Goal: Task Accomplishment & Management: Contribute content

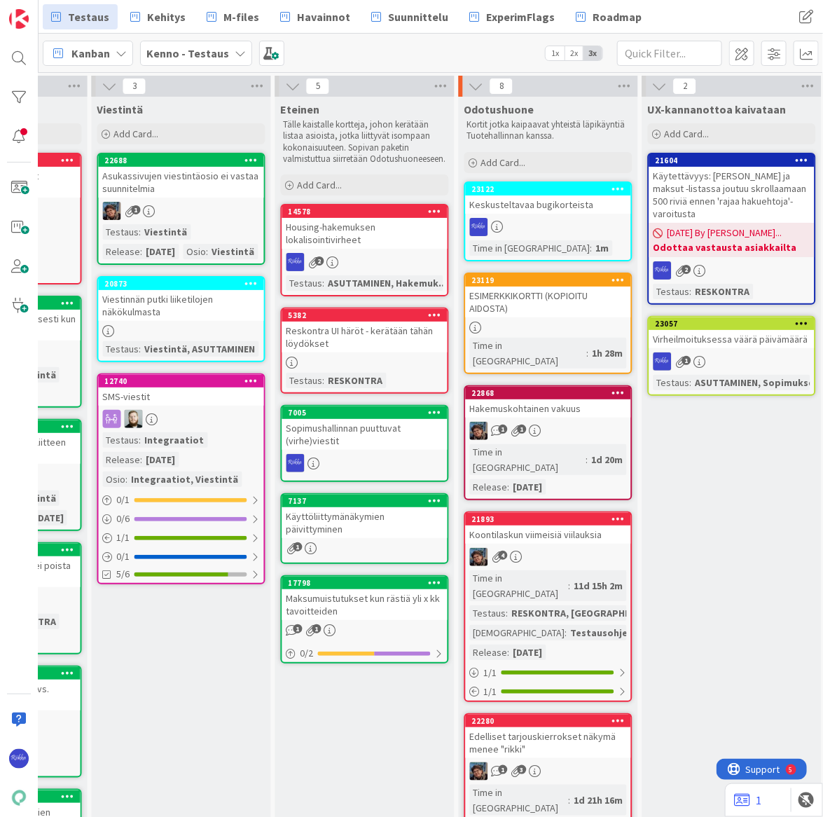
scroll to position [0, 942]
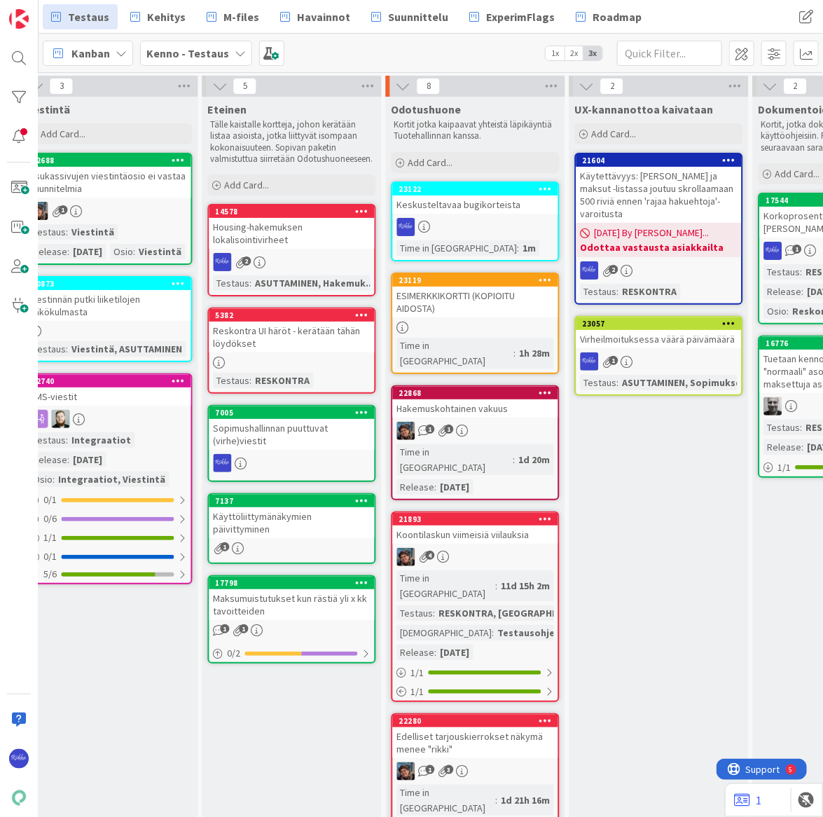
click at [455, 160] on div "Add Card..." at bounding box center [476, 162] width 168 height 21
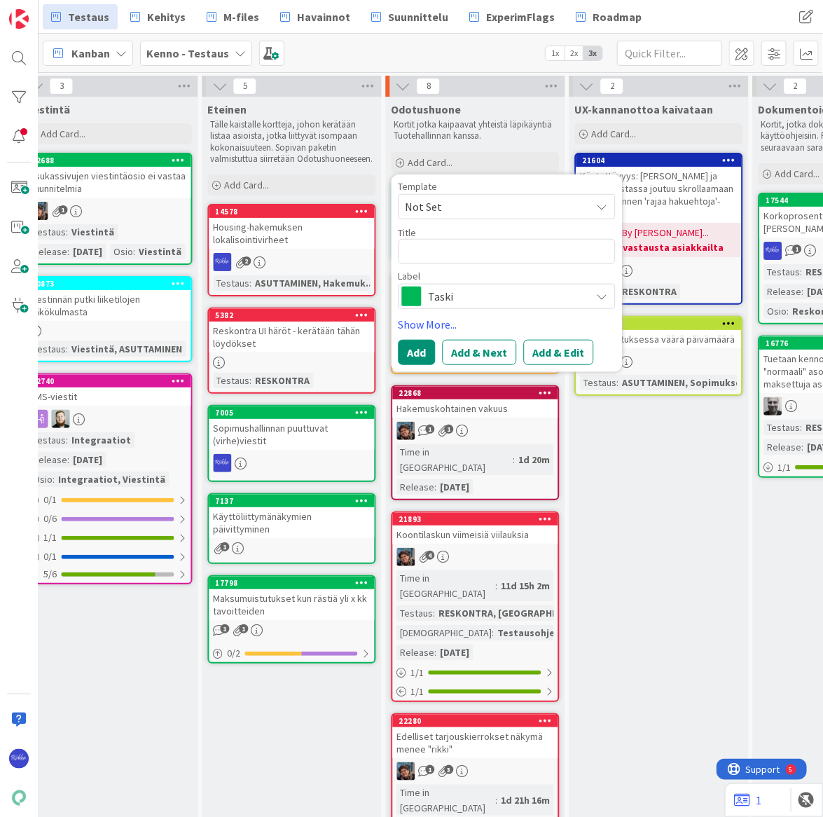
click at [469, 205] on span "Not Set" at bounding box center [493, 206] width 175 height 18
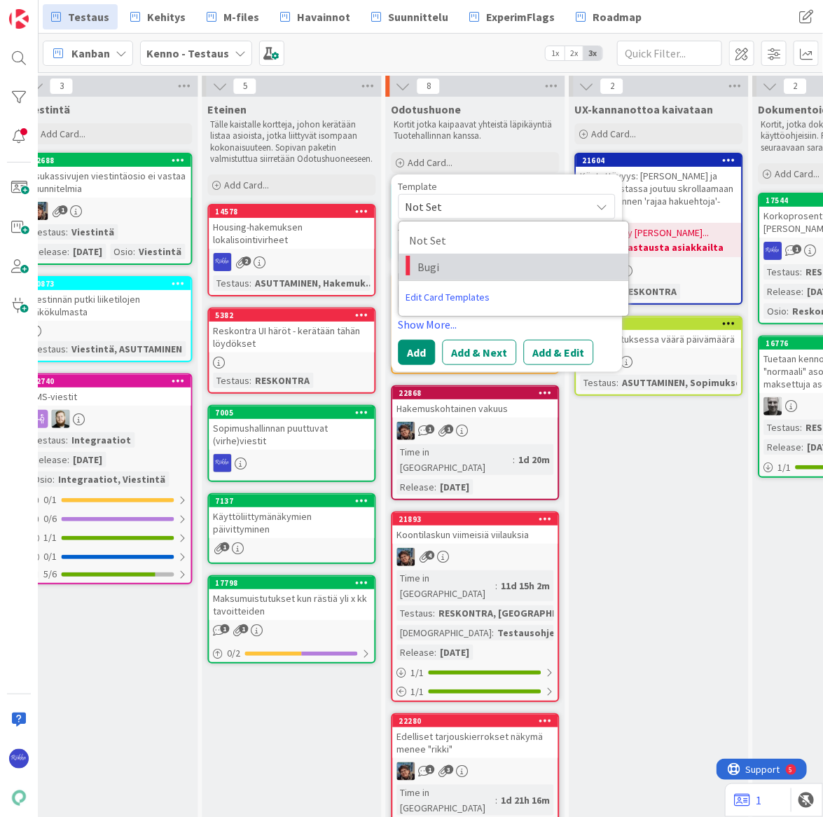
click at [476, 264] on span "Bugi" at bounding box center [518, 267] width 200 height 18
type textarea "x"
type textarea "Bugi"
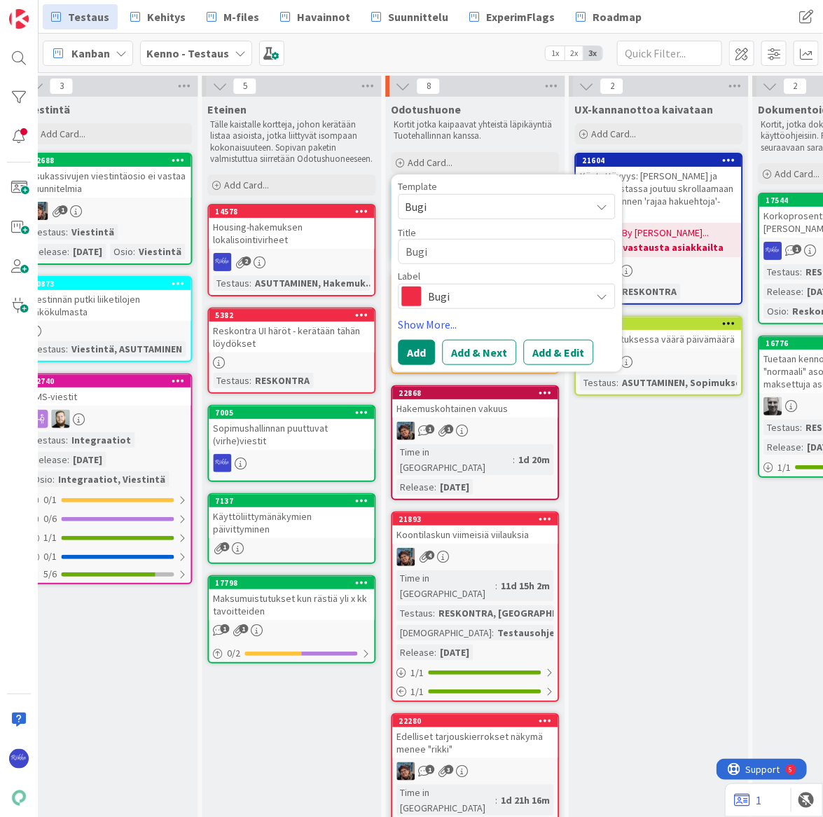
click at [484, 292] on span "Bugi" at bounding box center [506, 296] width 155 height 20
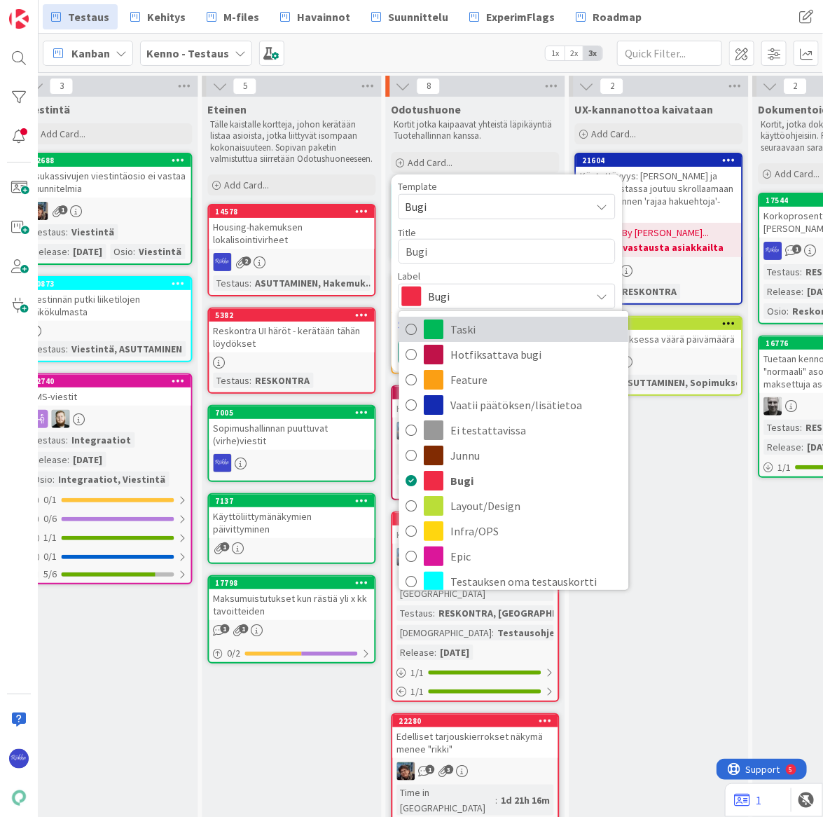
click at [485, 332] on span "Taski" at bounding box center [536, 329] width 171 height 21
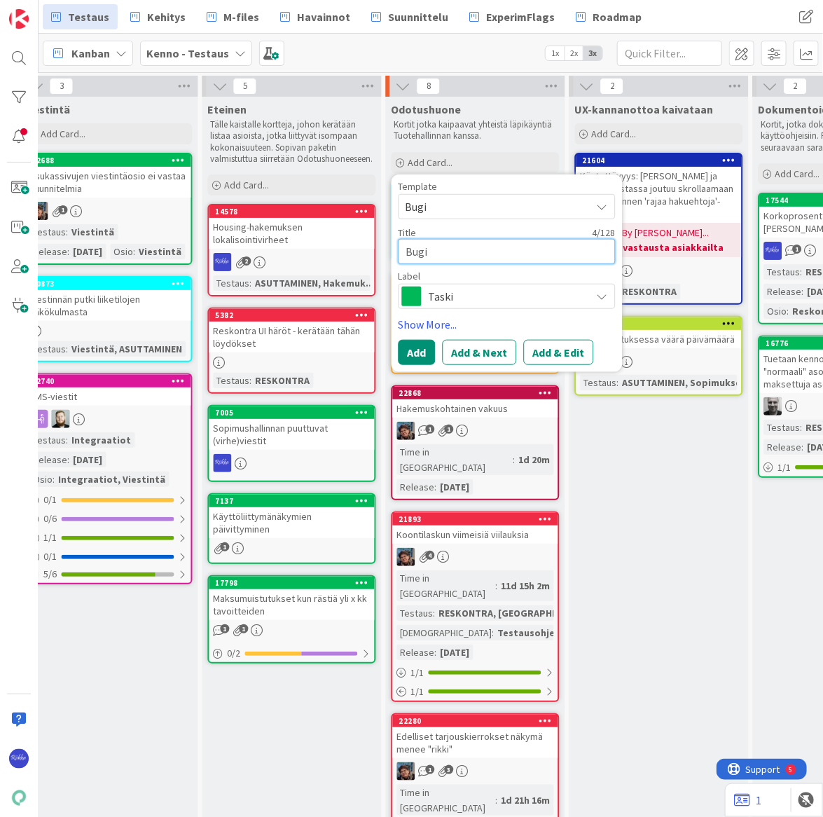
drag, startPoint x: 453, startPoint y: 245, endPoint x: 403, endPoint y: 247, distance: 50.5
click at [403, 247] on textarea "Bugi" at bounding box center [507, 250] width 217 height 25
type textarea "x"
type textarea "E"
type textarea "x"
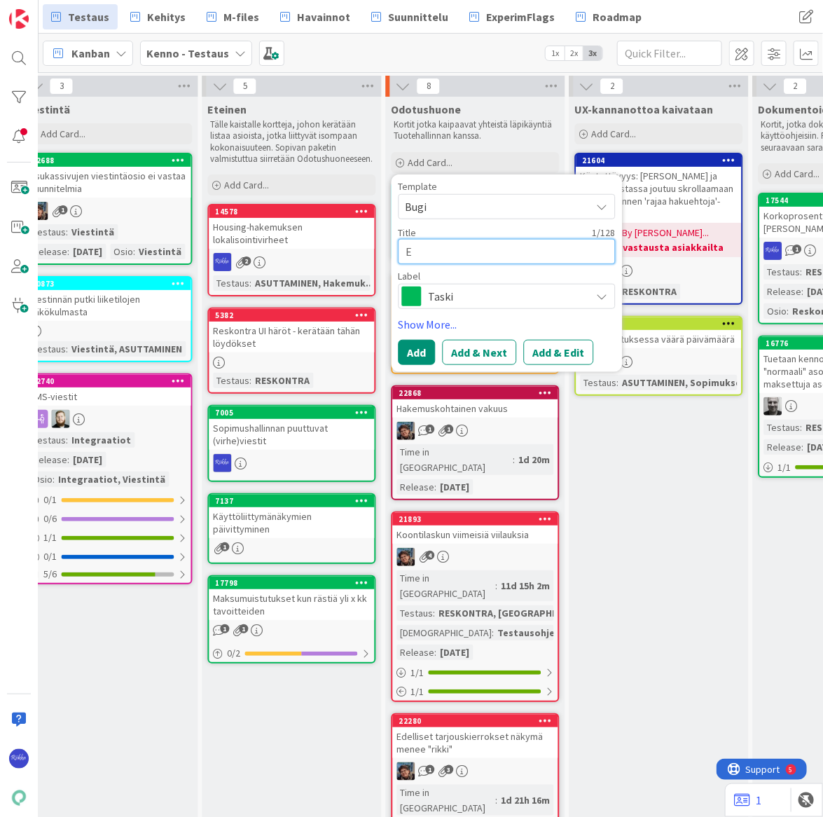
type textarea "En"
type textarea "x"
type textarea "Enn"
type textarea "x"
type textarea "Enna"
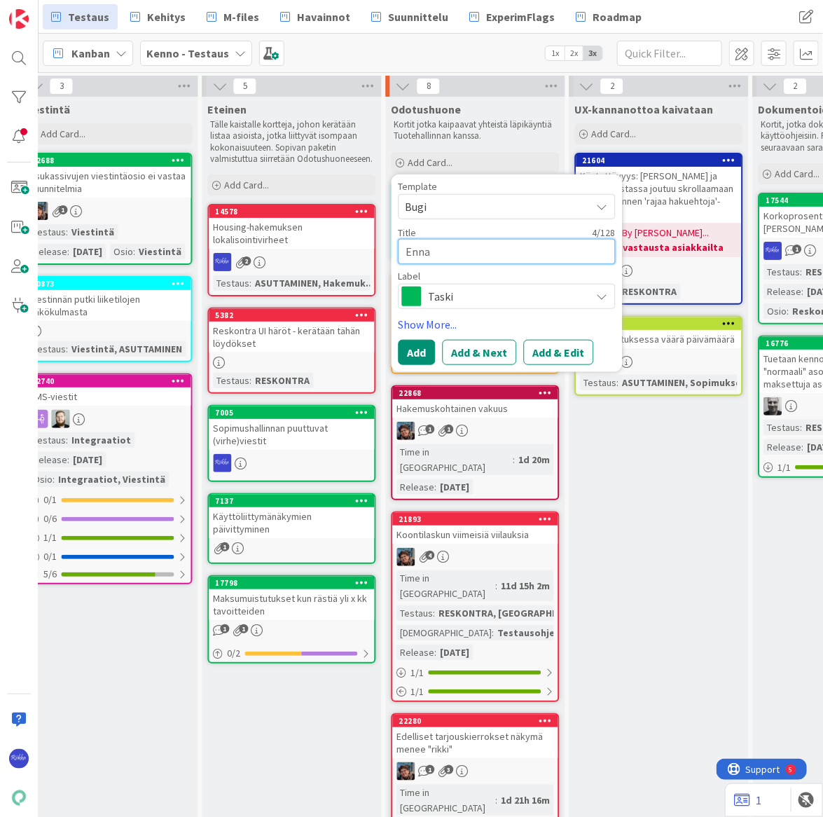
type textarea "x"
type textarea "Ennan"
type textarea "x"
type textarea "Ennank"
type textarea "x"
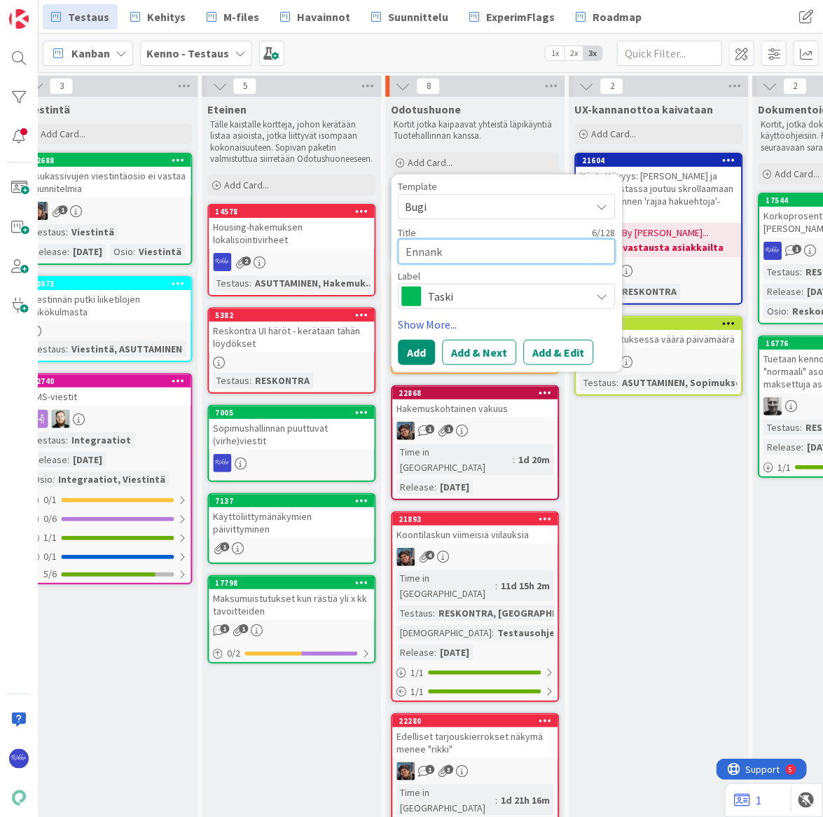
type textarea "Ennan"
type textarea "x"
type textarea "Enna"
type textarea "x"
type textarea "Ennak"
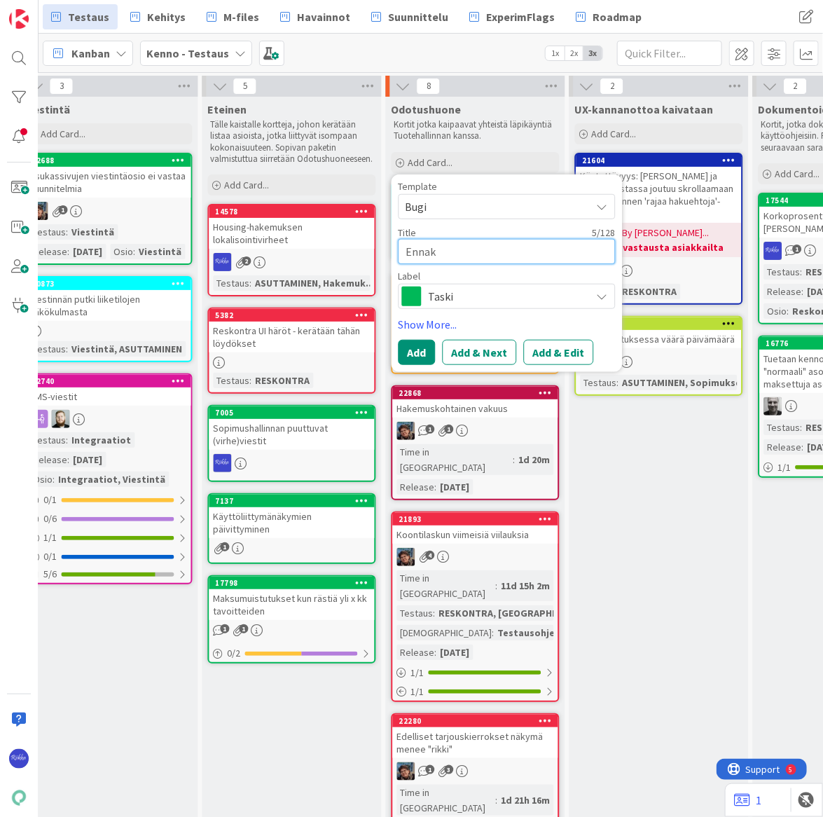
type textarea "x"
type textarea "Ennako"
type textarea "x"
type textarea "Ennakon"
type textarea "x"
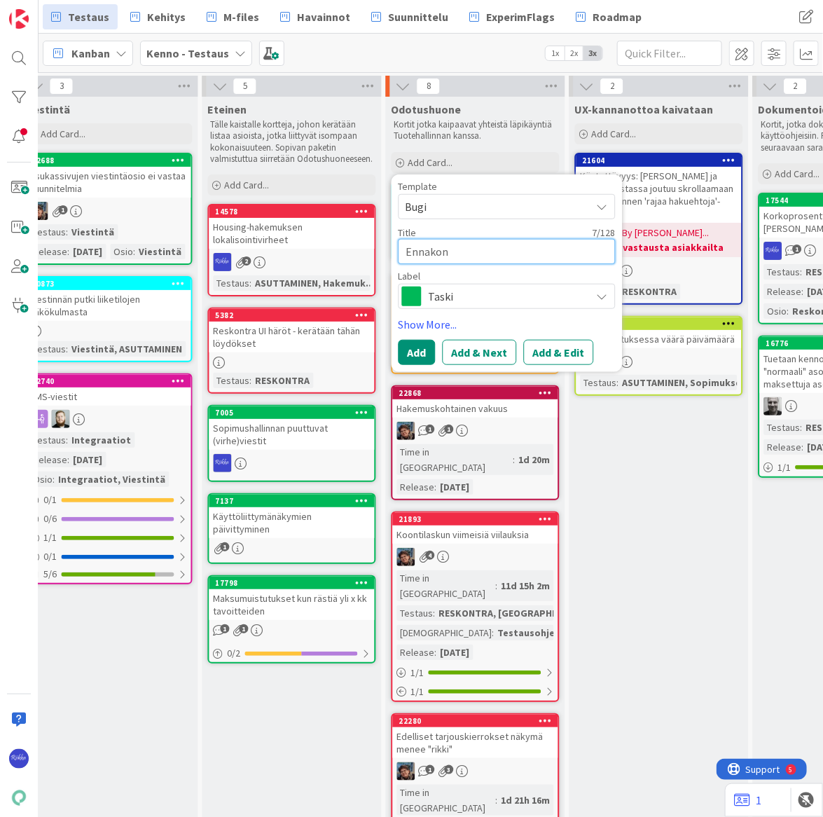
type textarea "Ennakonp"
type textarea "x"
type textarea "Ennakonpa"
type textarea "x"
type textarea "Ennakonpal"
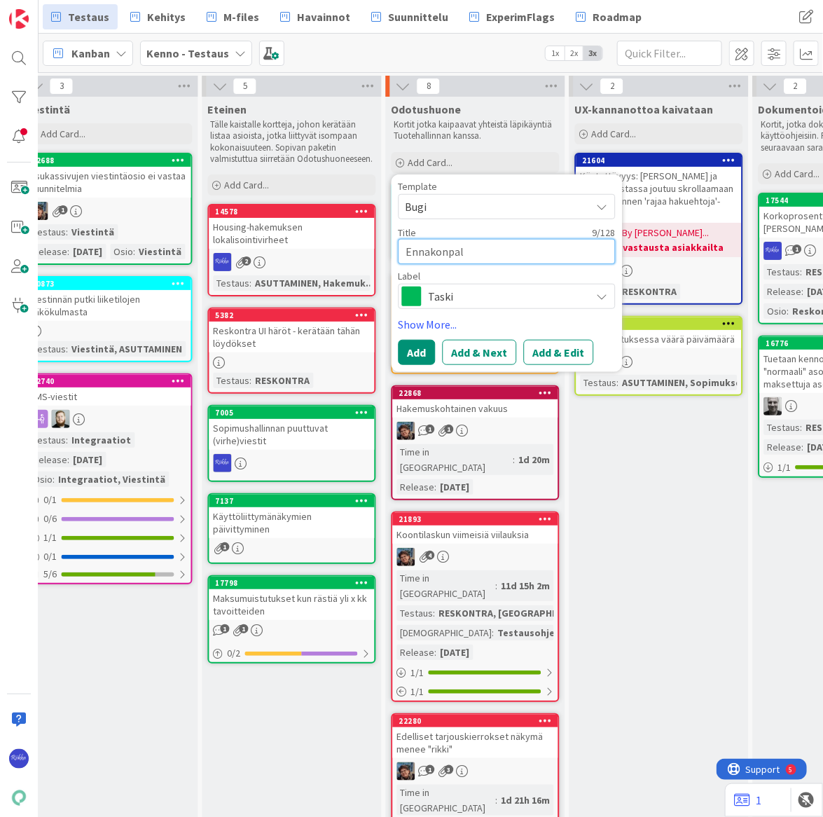
type textarea "x"
type textarea "Ennakonpala"
type textarea "x"
type textarea "Ennakonpalau"
type textarea "x"
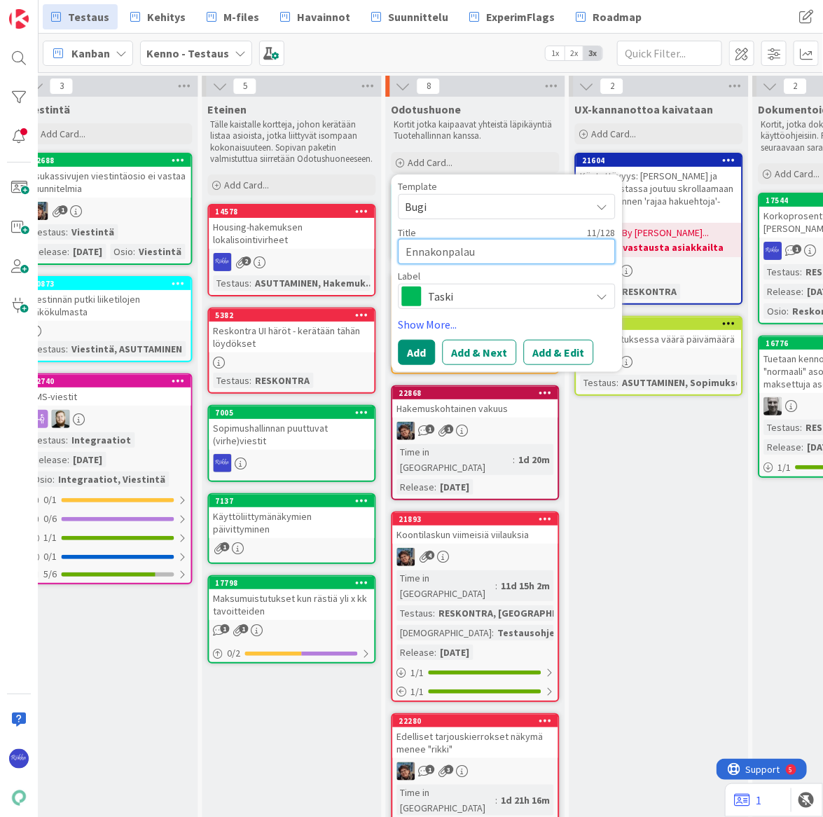
type textarea "Ennakonpalaut"
type textarea "x"
type textarea "Ennakonpalautu"
type textarea "x"
type textarea "Ennakonpalautuk"
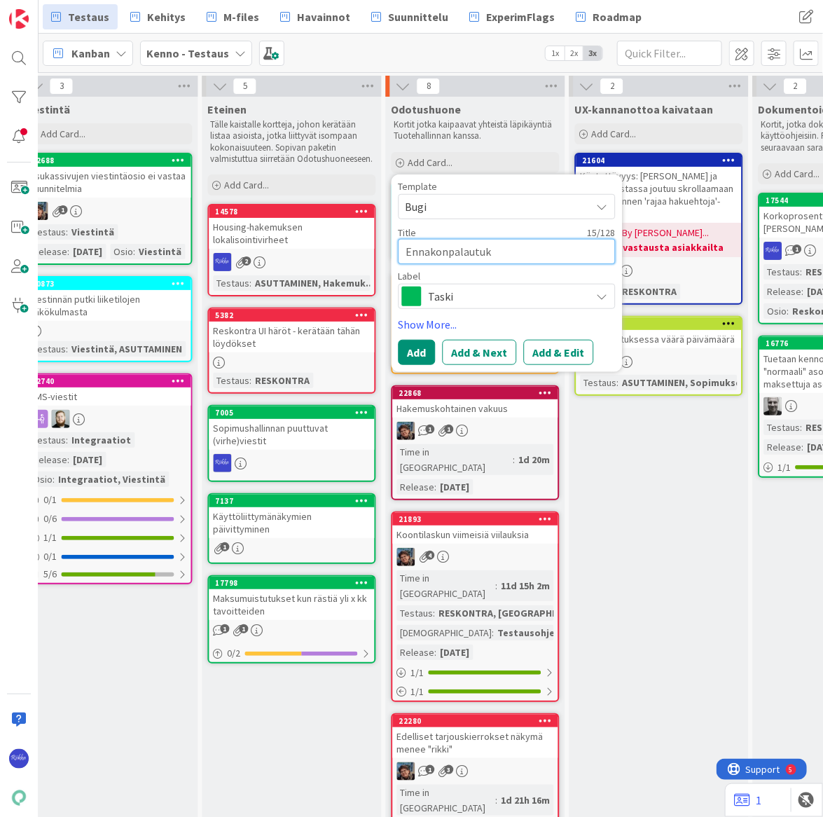
type textarea "x"
type textarea "Ennakonpalautuks"
type textarea "x"
type textarea "Ennakonpalautukse"
type textarea "x"
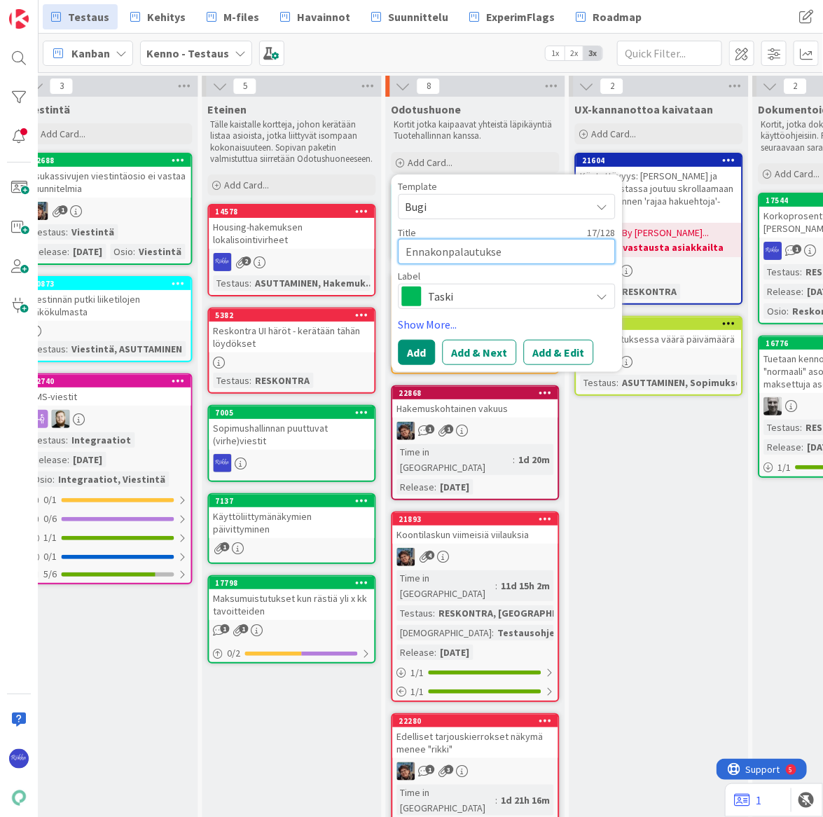
type textarea "Ennakonpalautukses"
type textarea "x"
type textarea "Ennakonpalautuksessa"
type textarea "x"
type textarea "Ennakonpalautuksessa"
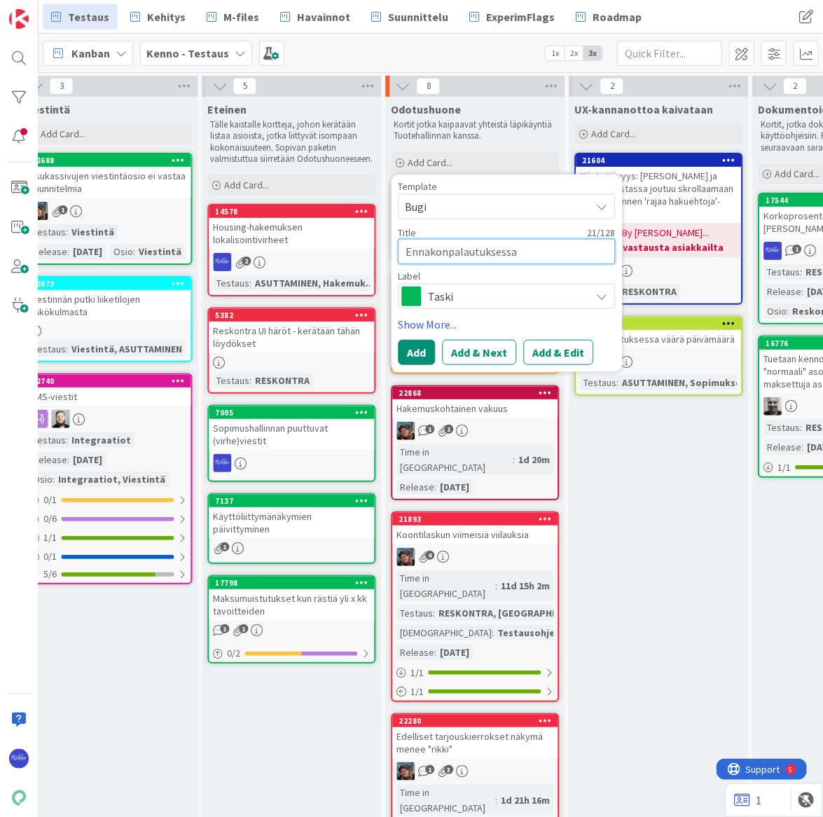
type textarea "x"
type textarea "Ennakonpalautuksessa la"
type textarea "x"
type textarea "Ennakonpalautuksessa lask"
type textarea "x"
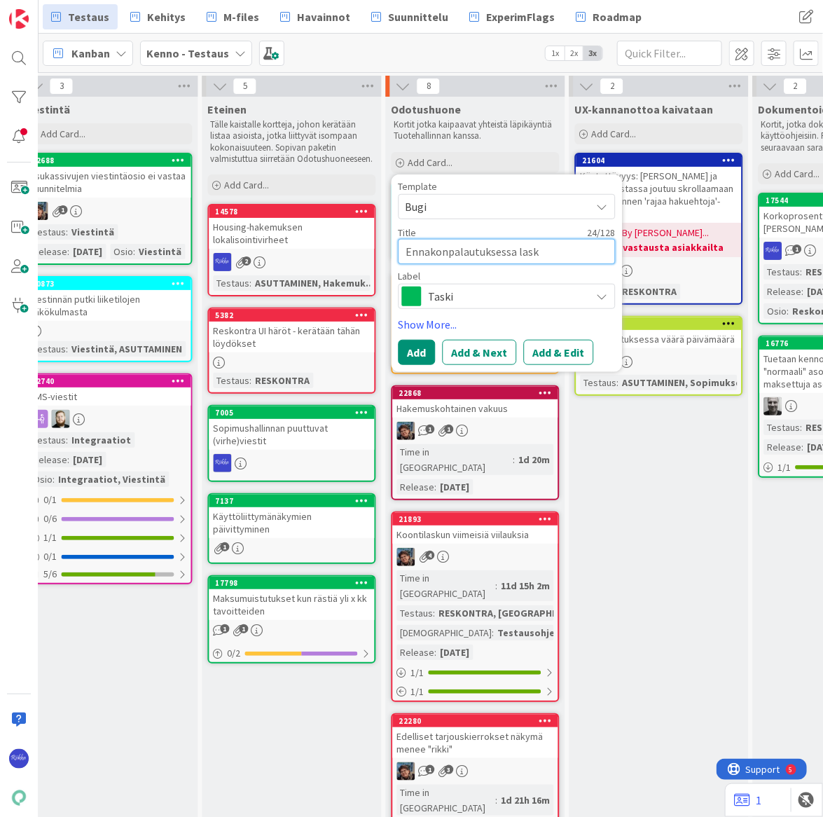
type textarea "Ennakonpalautuksessa lasku"
type textarea "x"
type textarea "Ennakonpalautuksessa laskut"
type textarea "x"
type textarea "Ennakonpalautuksessa laskutu"
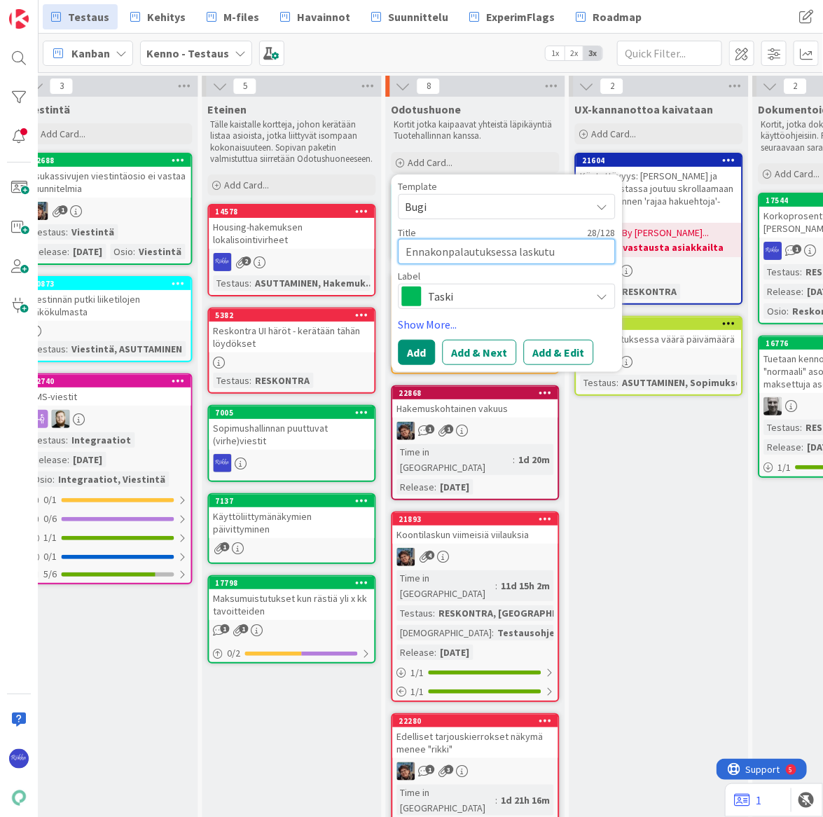
type textarea "x"
type textarea "Ennakonpalautuksessa laskutus"
type textarea "x"
type textarea "Ennakonpalautuksessa laskutusr"
type textarea "x"
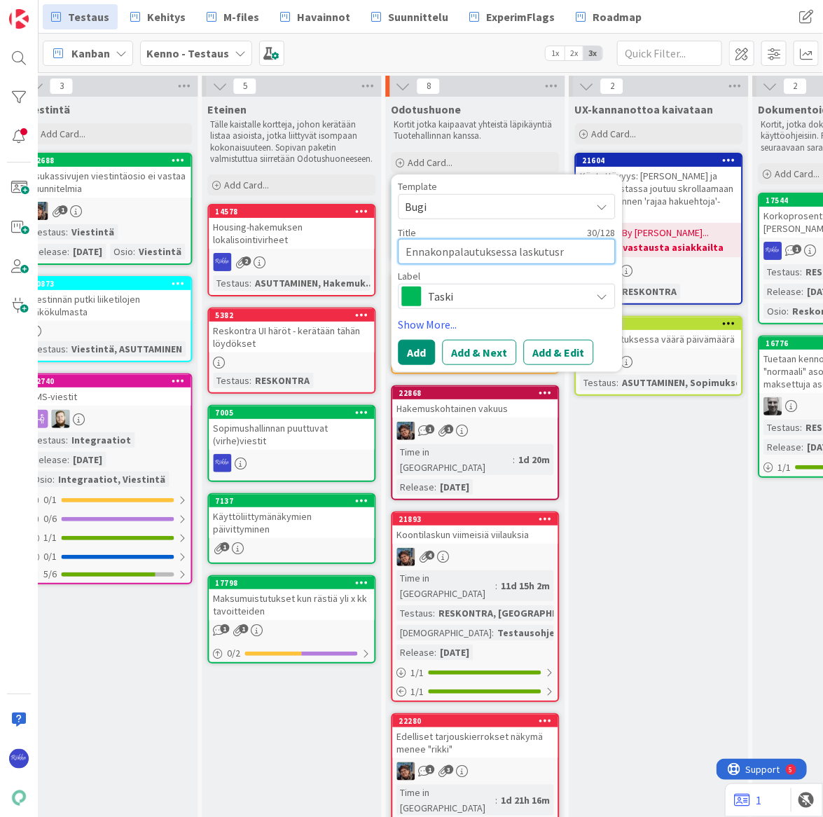
type textarea "Ennakonpalautuksessa laskutusry"
type textarea "x"
type textarea "Ennakonpalautuksessa laskutusryh"
type textarea "x"
type textarea "Ennakonpalautuksessa laskutusryhm"
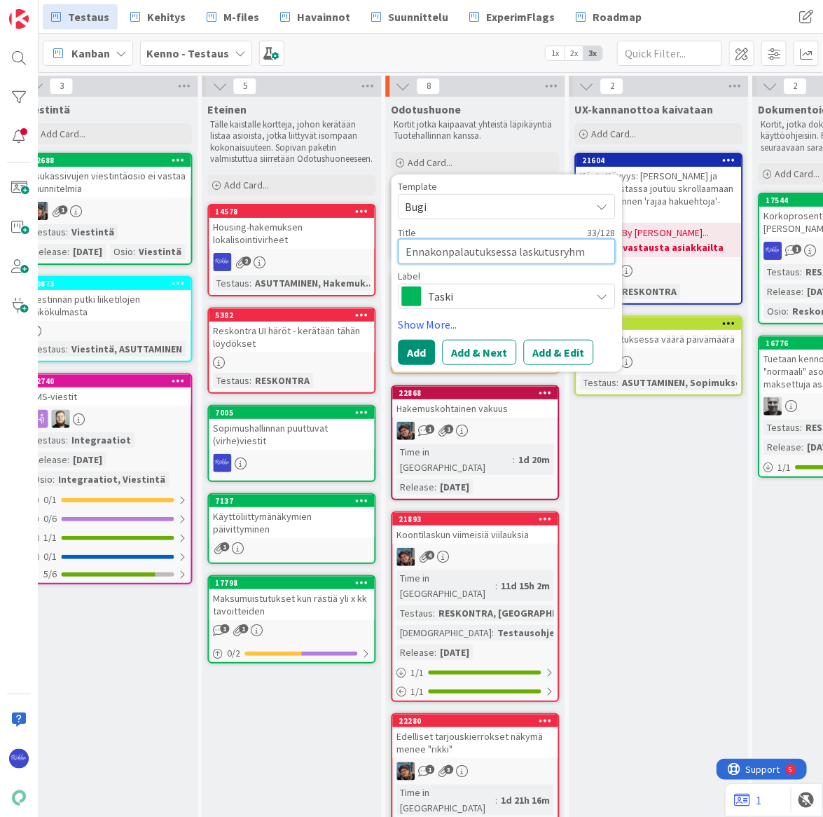
type textarea "x"
type textarea "Ennakonpalautuksessa laskutusryhmä"
type textarea "x"
type textarea "Ennakonpalautuksessa laskutusryhmäl"
type textarea "x"
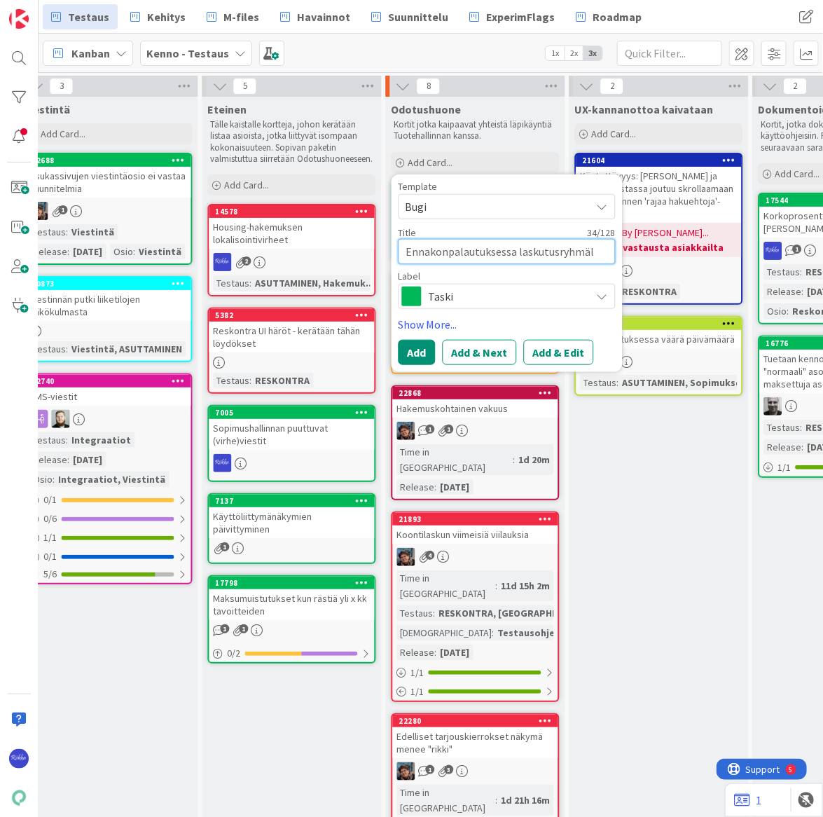
type textarea "Ennakonpalautuksessa laskutusryhmäll"
type textarea "x"
type textarea "Ennakonpalautuksessa laskutusryhmälle"
type textarea "x"
type textarea "Ennakonpalautuksessa laskutusryhmälle"
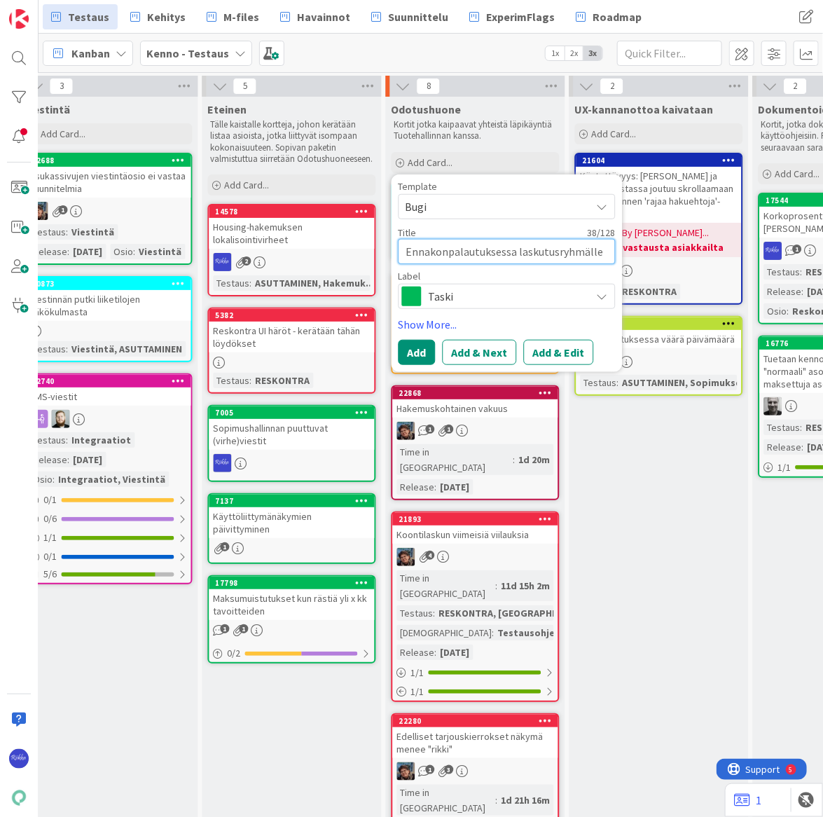
type textarea "x"
type textarea "Ennakonpalautuksessa laskutusryhmälle m"
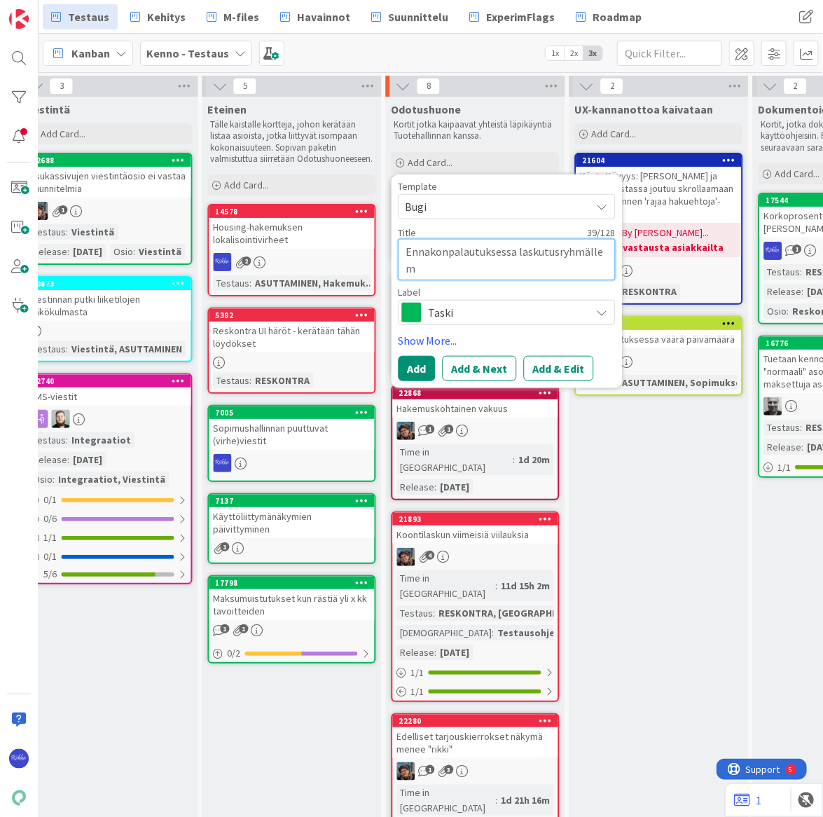
type textarea "x"
type textarea "Ennakonpalautuksessa laskutusryhmälle mo"
type textarea "x"
type textarea "Ennakonpalautuksessa laskutusryhmälle mod"
type textarea "x"
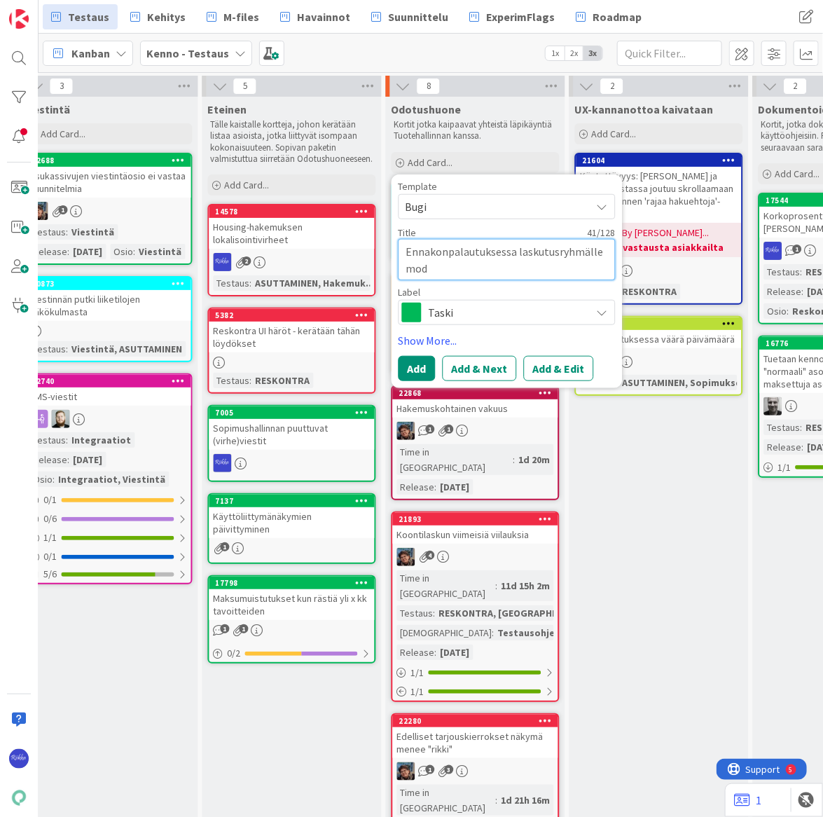
type textarea "Ennakonpalautuksessa laskutusryhmälle moda"
type textarea "x"
type textarea "Ennakonpalautuksessa laskutusryhmälle modaa"
type textarea "x"
type textarea "Ennakonpalautuksessa laskutusryhmälle modaal"
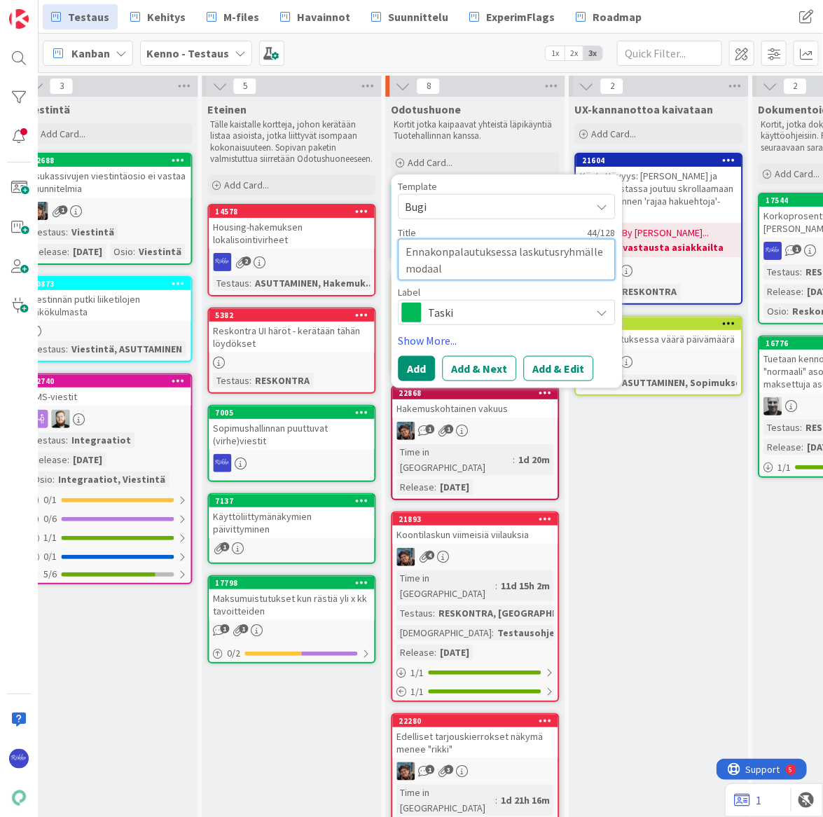
type textarea "x"
type textarea "Ennakonpalautuksessa laskutusryhmälle mo"
type textarea "x"
type textarea "Ennakonpalautuksessa laskutusryhmä"
type textarea "x"
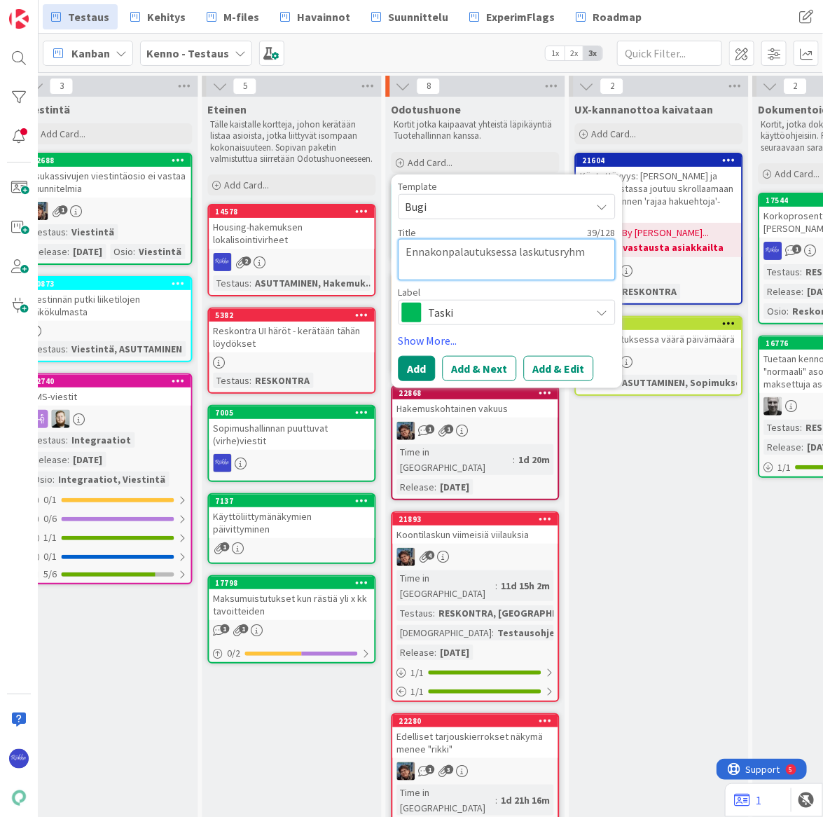
type textarea "Ennakonpalautuksessa laskutusryh"
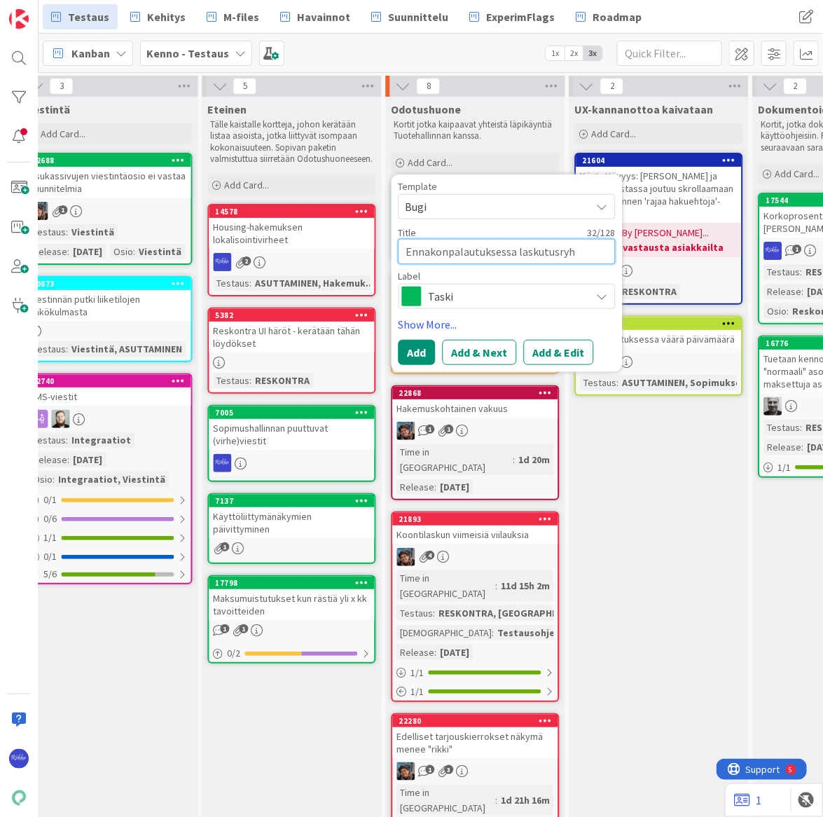
type textarea "x"
type textarea "Ennakonpalautuksessa laskutusryhm"
type textarea "x"
type textarea "Ennakonpalautuksessa laskutusryhmä"
type textarea "x"
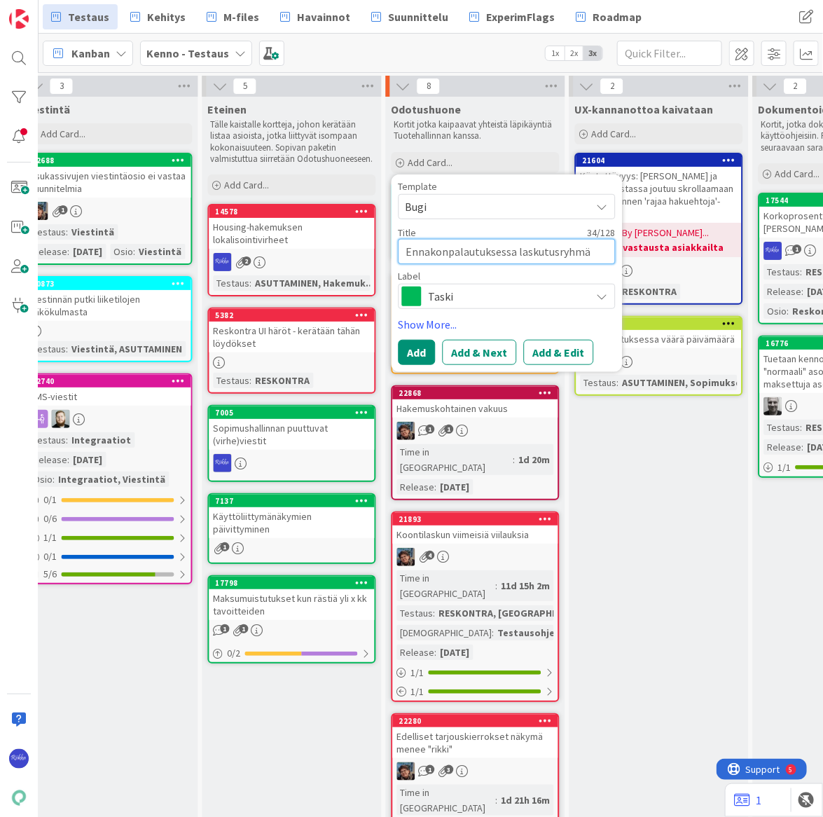
type textarea "Ennakonpalautuksessa laskutusryhmäl"
type textarea "x"
type textarea "Ennakonpalautuksessa laskutusryhmäll"
type textarea "x"
type textarea "Ennakonpalautuksessa laskutusryhmälle"
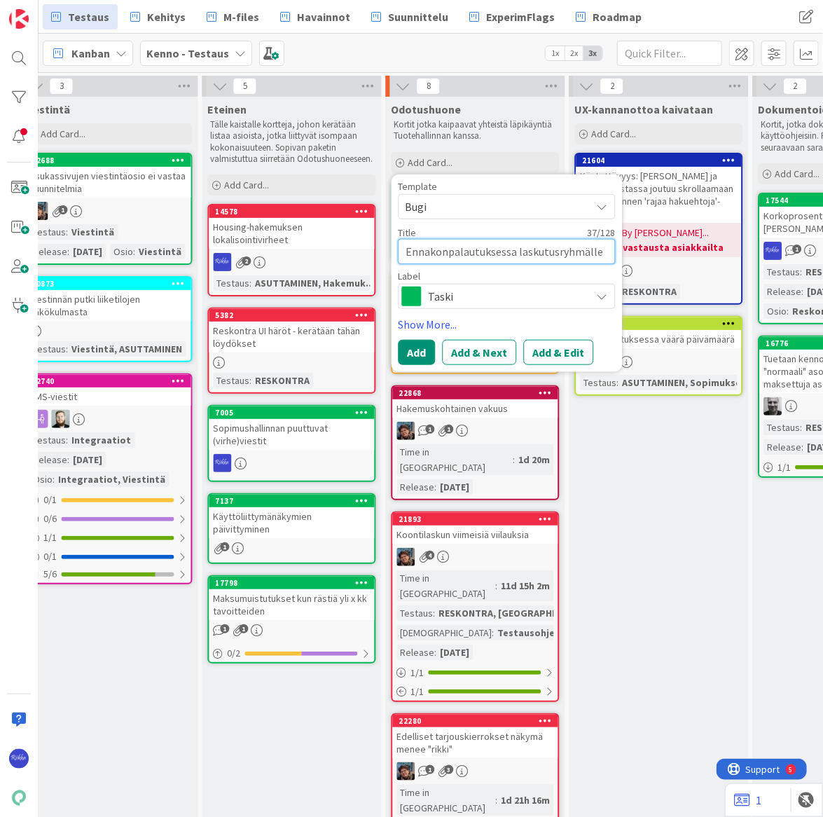
type textarea "x"
type textarea "Ennakonpalautuksessa laskutusryhmälle"
type textarea "x"
type textarea "Ennakonpalautuksessa laskutusryhmälle p"
type textarea "x"
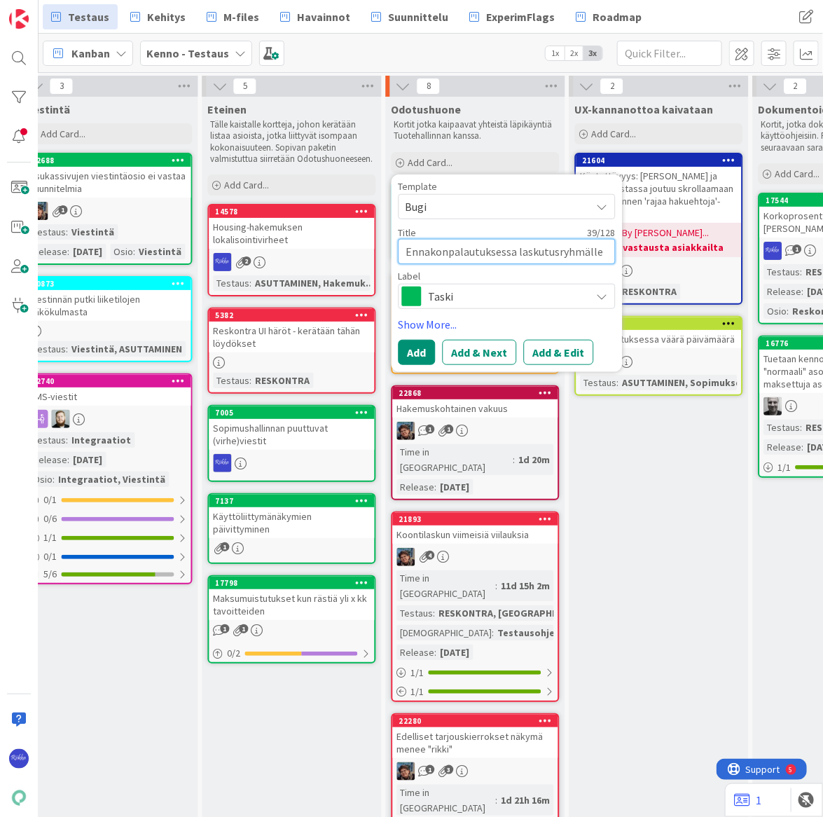
type textarea "Ennakonpalautuksessa laskutusryhmälle pu"
type textarea "x"
type textarea "Ennakonpalautuksessa laskutusryhmälle puu"
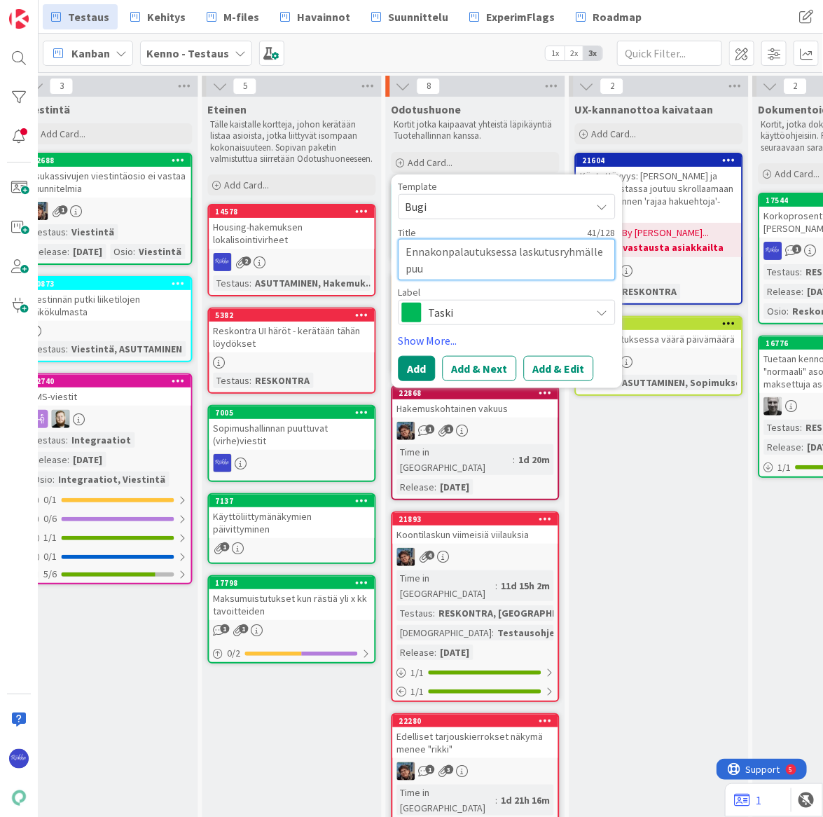
type textarea "x"
type textarea "Ennakonpalautuksessa laskutusryhmälle puut"
type textarea "x"
type textarea "Ennakonpalautuksessa laskutusryhmälle puutt"
type textarea "x"
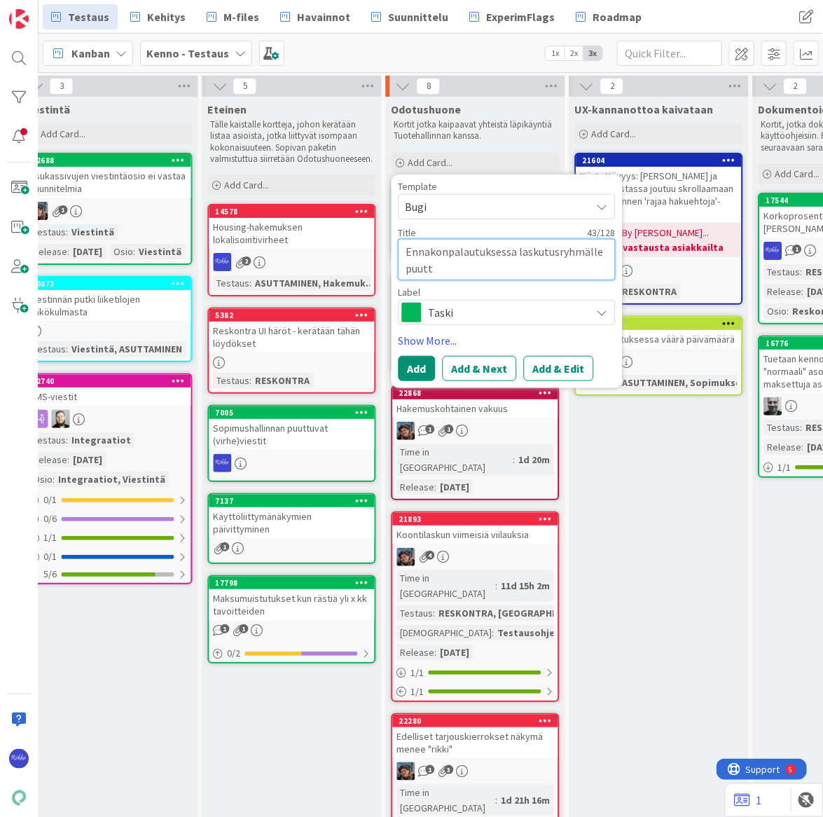
type textarea "Ennakonpalautuksessa laskutusryhmälle puuttu"
type textarea "x"
type textarea "Ennakonpalautuksessa laskutusryhmälle puuttuu"
type textarea "x"
type textarea "Ennakonpalautuksessa laskutusryhmälle puuttuu"
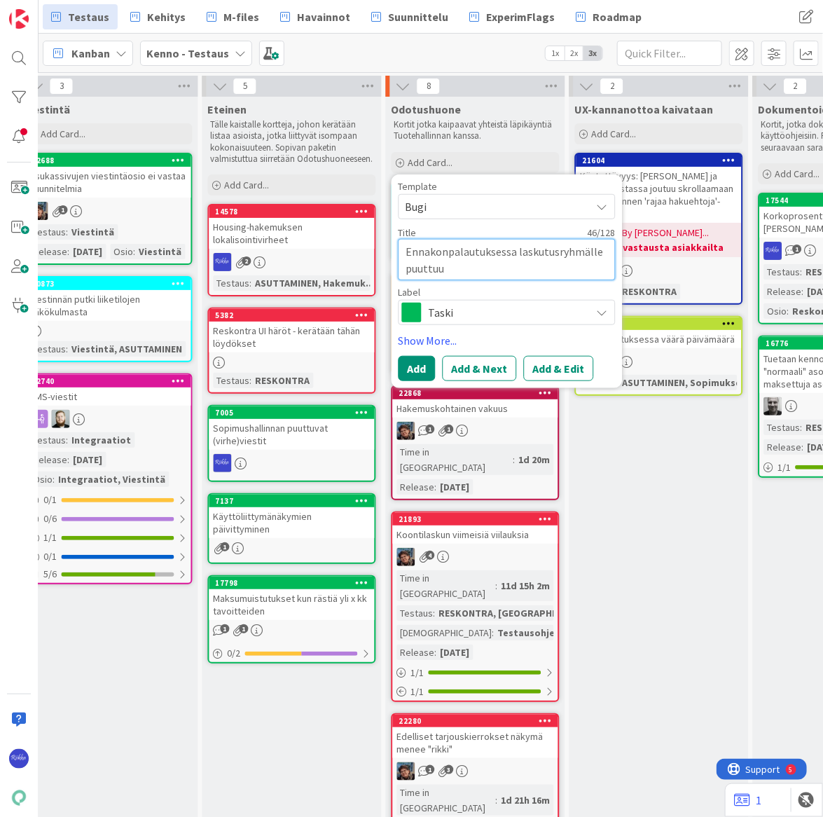
type textarea "x"
type textarea "Ennakonpalautuksessa laskutusryhmälle puuttuu v"
type textarea "x"
type textarea "Ennakonpalautuksessa laskutusryhmälle puuttuu vi"
type textarea "x"
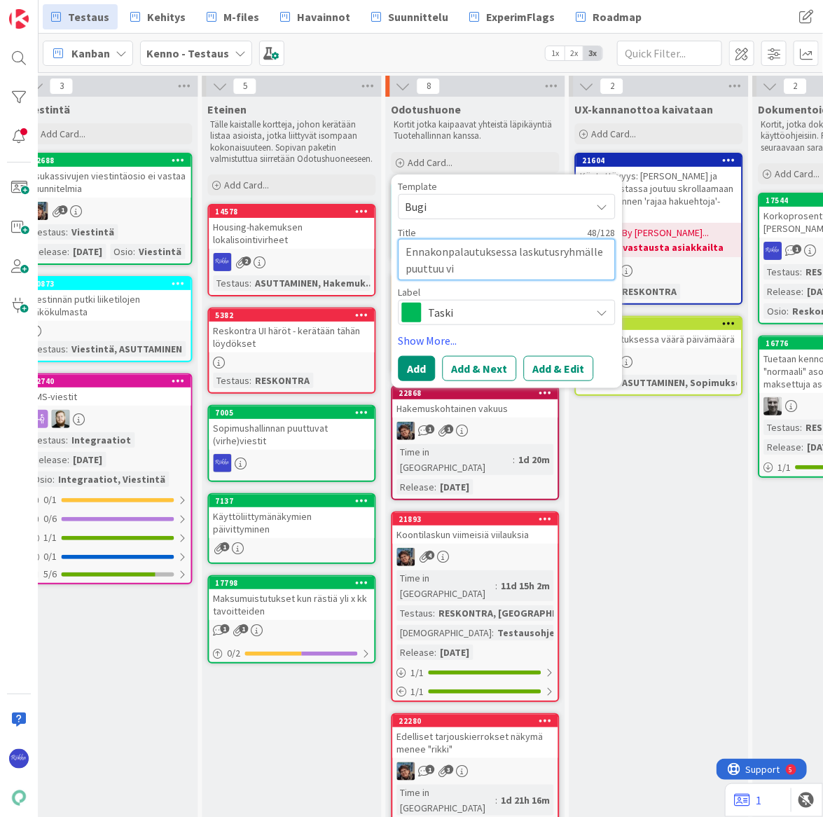
type textarea "Ennakonpalautuksessa laskutusryhmälle puuttuu vii"
type textarea "x"
type textarea "Ennakonpalautuksessa laskutusryhmälle puuttuu viit"
type textarea "x"
type textarea "Ennakonpalautuksessa laskutusryhmälle puuttuu viitt"
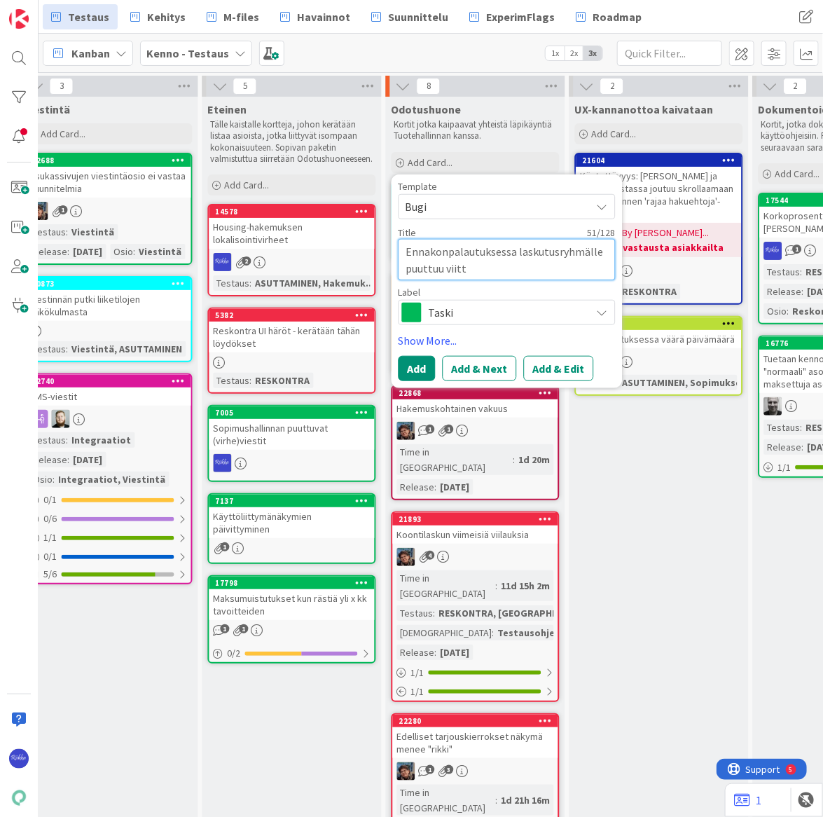
type textarea "x"
type textarea "Ennakonpalautuksessa laskutusryhmälle puuttuu viit"
type textarea "x"
type textarea "Ennakonpalautuksessa laskutusryhmälle puuttuu viite"
type textarea "x"
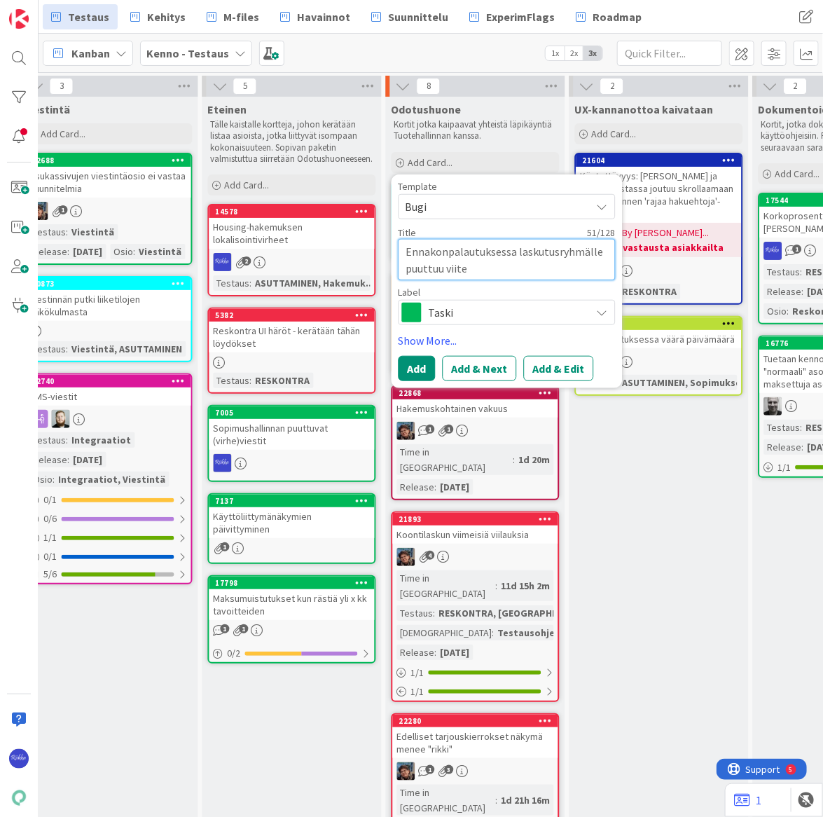
type textarea "Ennakonpalautuksessa laskutusryhmälle puuttuu viite-"
type textarea "x"
type textarea "Ennakonpalautuksessa laskutusryhmälle puuttuu viite-k"
type textarea "x"
type textarea "Ennakonpalautuksessa laskutusryhmälle puuttuu viite-ke"
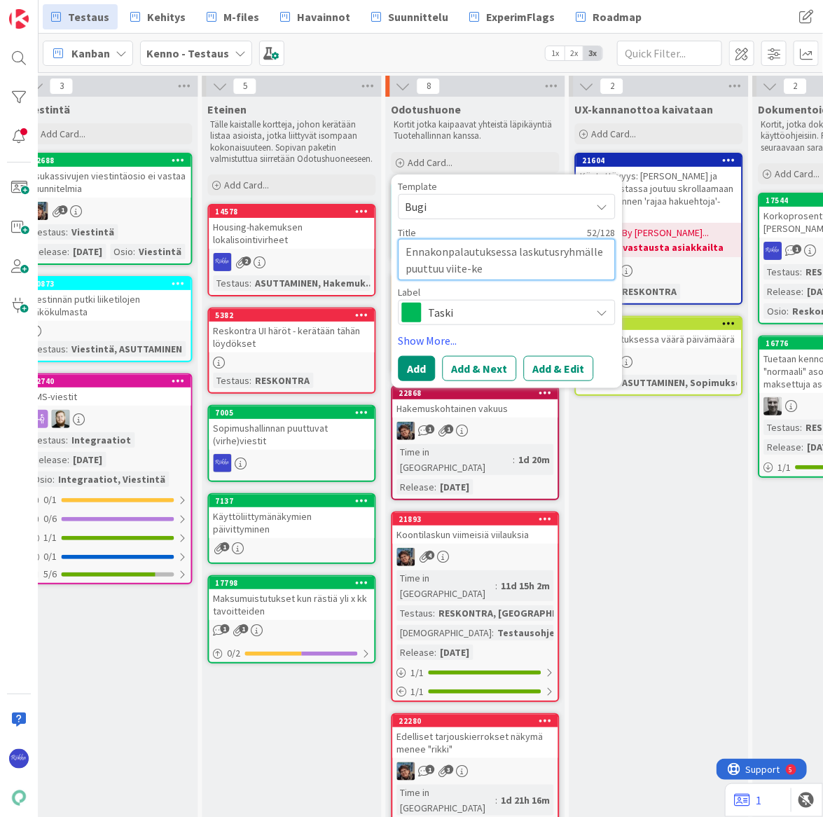
type textarea "x"
type textarea "Ennakonpalautuksessa laskutusryhmälle puuttuu viite-ken"
type textarea "x"
type textarea "Ennakonpalautuksessa laskutusryhmälle puuttuu viite-kentä"
type textarea "x"
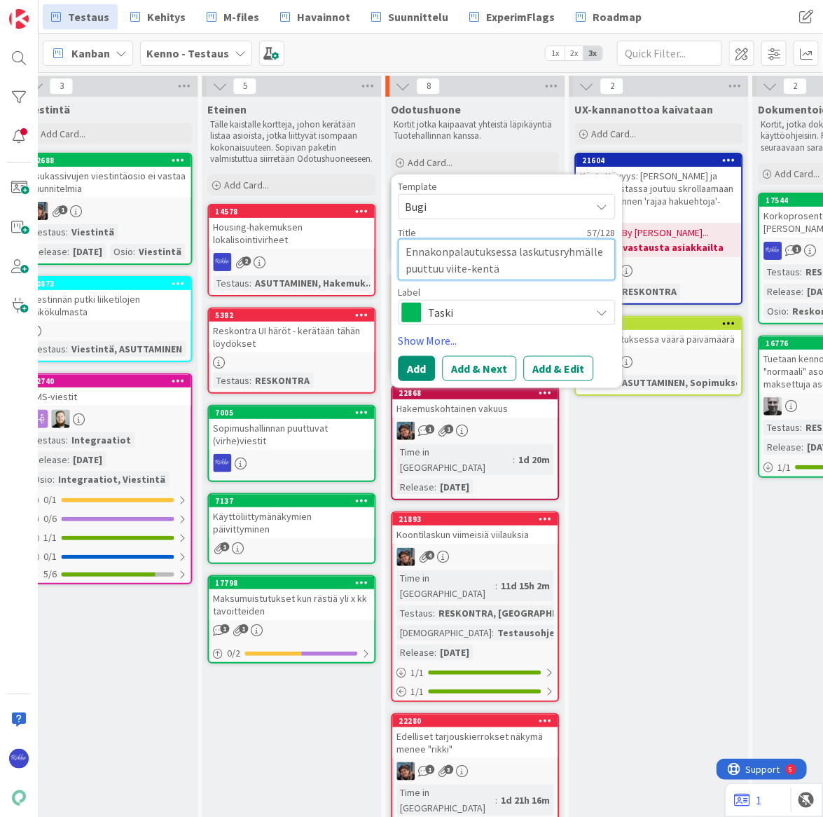
type textarea "Ennakonpalautuksessa laskutusryhmälle puuttuu viite-kentän"
type textarea "x"
type textarea "Ennakonpalautuksessa laskutusryhmälle puuttuu viite-kentän"
type textarea "x"
type textarea "Ennakonpalautuksessa laskutusryhmälle puuttuu viite-kentän s"
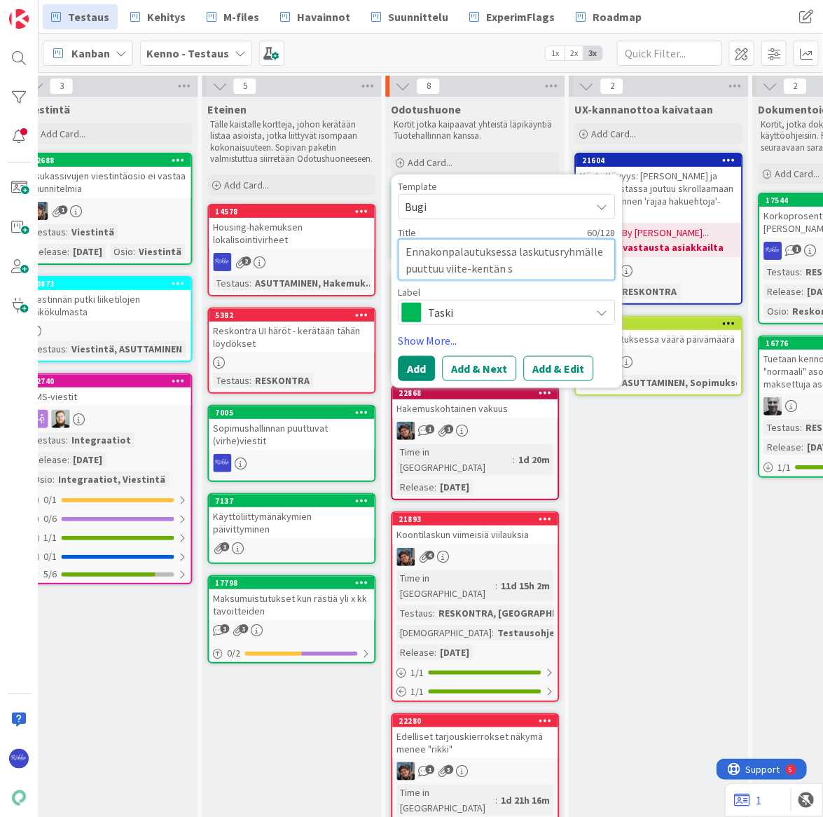
type textarea "x"
type textarea "Ennakonpalautuksessa laskutusryhmälle puuttuu viite-kentän"
type textarea "x"
type textarea "Ennakonpalautuksessa laskutusryhmälle puuttuu viite-kentän d"
type textarea "x"
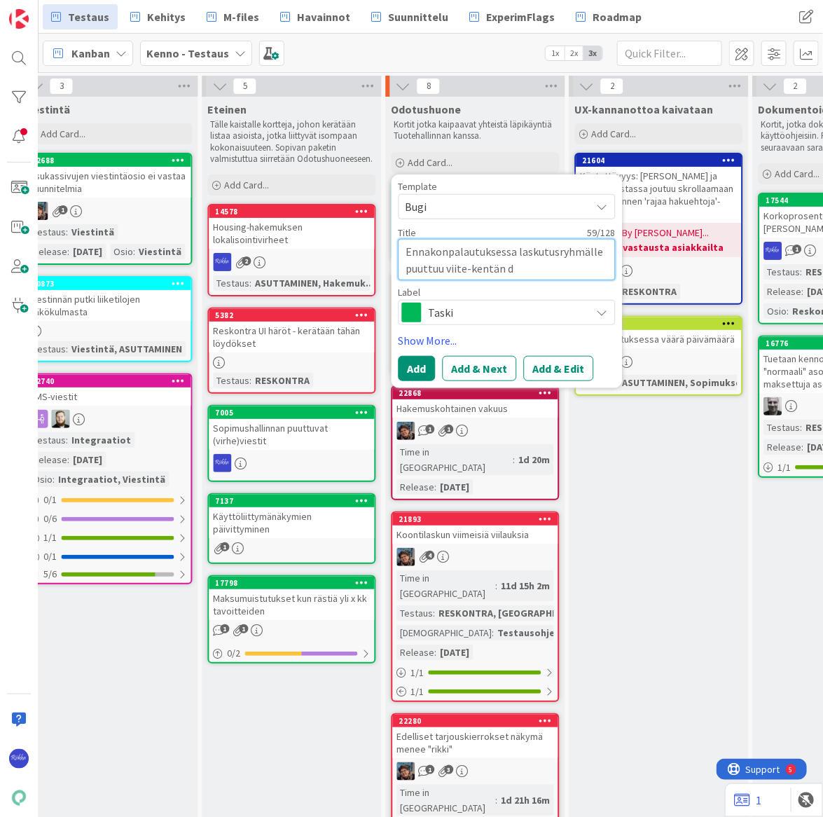
type textarea "Ennakonpalautuksessa laskutusryhmälle puuttuu viite-kentän di"
type textarea "x"
type textarea "Ennakonpalautuksessa laskutusryhmälle puuttuu viite-kentän dib"
type textarea "x"
type textarea "Ennakonpalautuksessa laskutusryhmälle puuttuu viite-kentän diba"
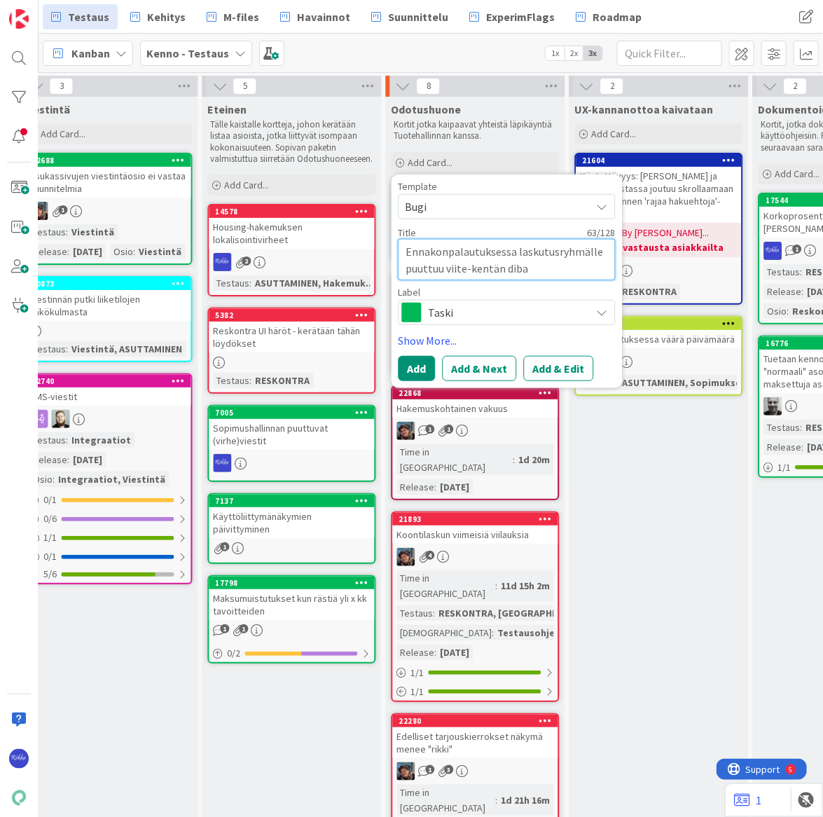
type textarea "x"
type textarea "Ennakonpalautuksessa laskutusryhmälle puuttuu viite-kentän dibal"
type textarea "x"
type textarea "Ennakonpalautuksessa laskutusryhmälle puuttuu viite-kentän diba"
type textarea "x"
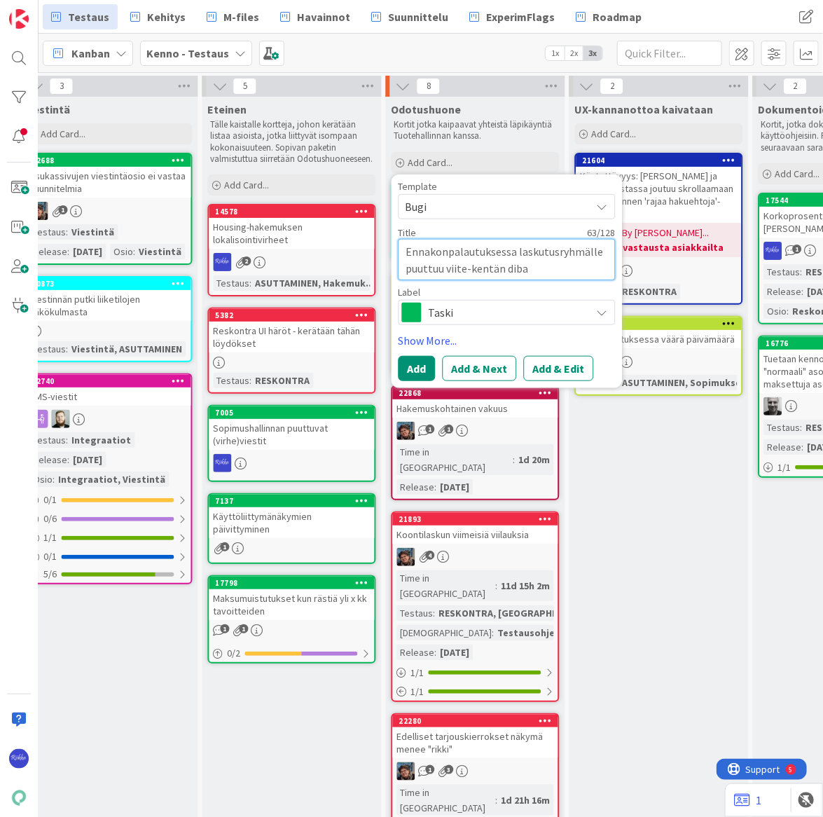
type textarea "Ennakonpalautuksessa laskutusryhmälle puuttuu viite-kentän dib"
type textarea "x"
type textarea "Ennakonpalautuksessa laskutusryhmälle puuttuu viite-kentän di"
type textarea "x"
type textarea "Ennakonpalautuksessa laskutusryhmälle puuttuu viite-kentän dis"
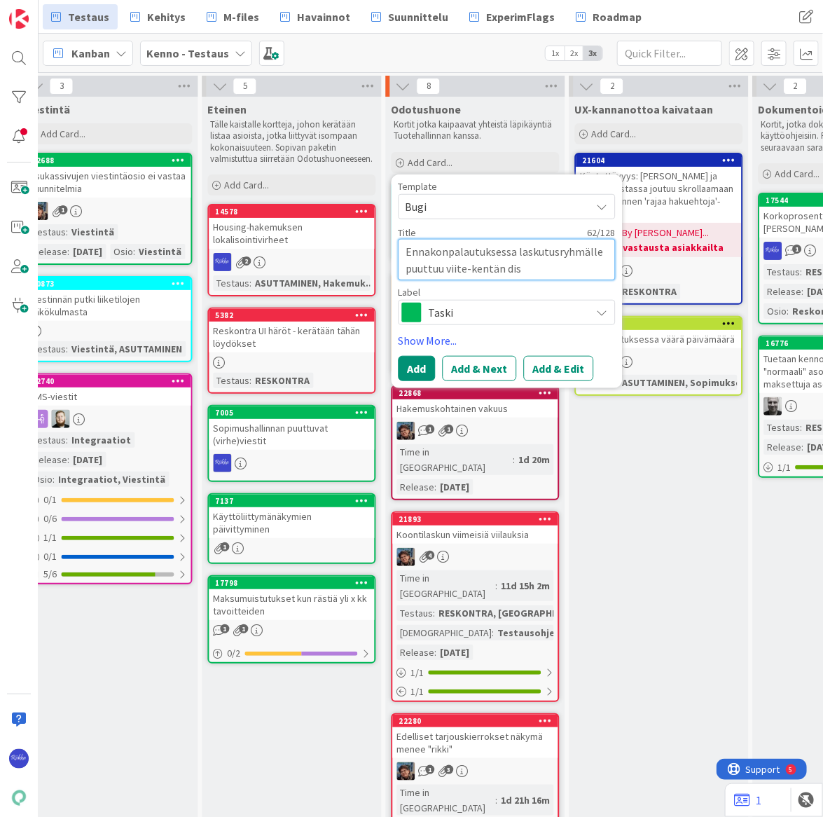
type textarea "x"
type textarea "Ennakonpalautuksessa laskutusryhmälle puuttuu viite-kentän disa"
type textarea "x"
type textarea "Ennakonpalautuksessa laskutusryhmälle puuttuu viite-kentän disab"
type textarea "x"
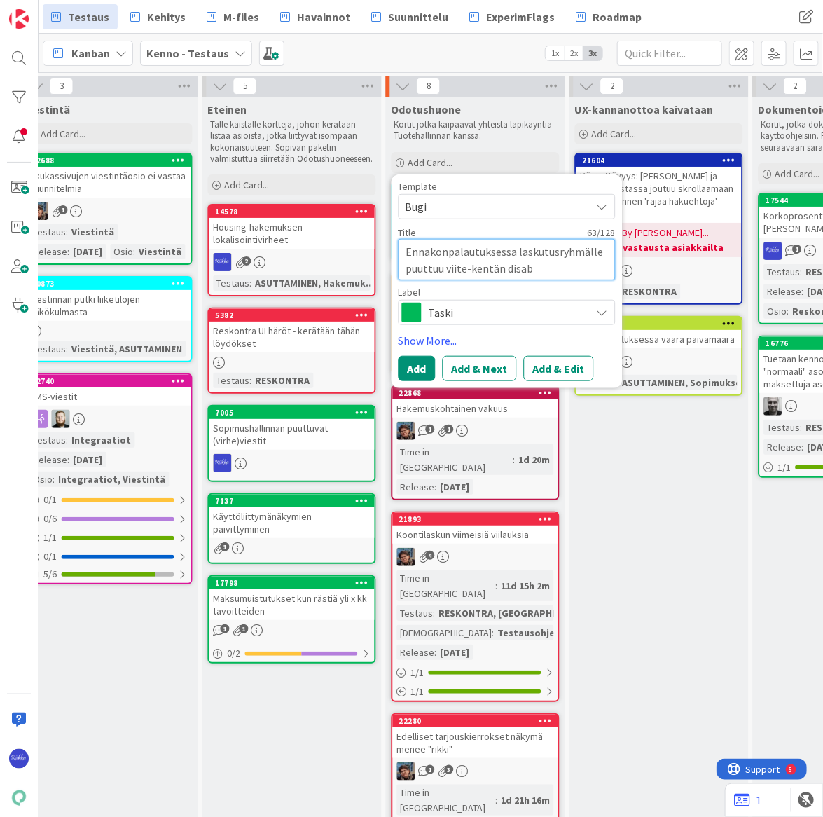
type textarea "Ennakonpalautuksessa laskutusryhmälle puuttuu viite-kentän disabl"
type textarea "x"
type textarea "Ennakonpalautuksessa laskutusryhmälle puuttuu viite-kentän disablo"
type textarea "x"
type textarea "Ennakonpalautuksessa laskutusryhmälle puuttuu viite-kentän disabloi"
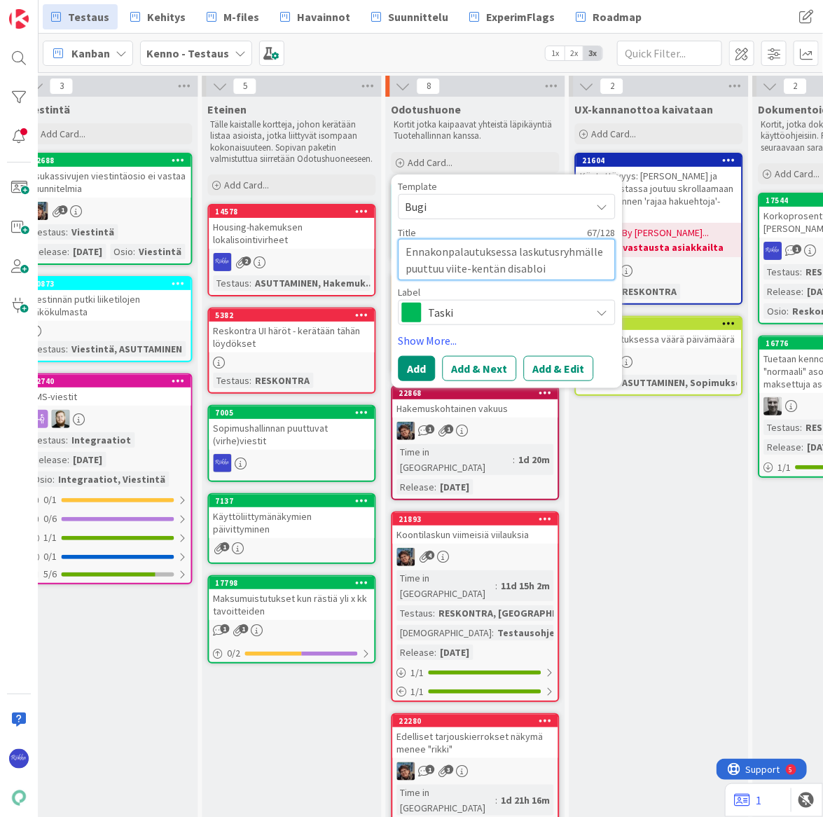
type textarea "x"
type textarea "Ennakonpalautuksessa laskutusryhmälle puuttuu viite-kentän disabloin"
type textarea "x"
type textarea "Ennakonpalautuksessa laskutusryhmälle puuttuu viite-kentän disabloint"
type textarea "x"
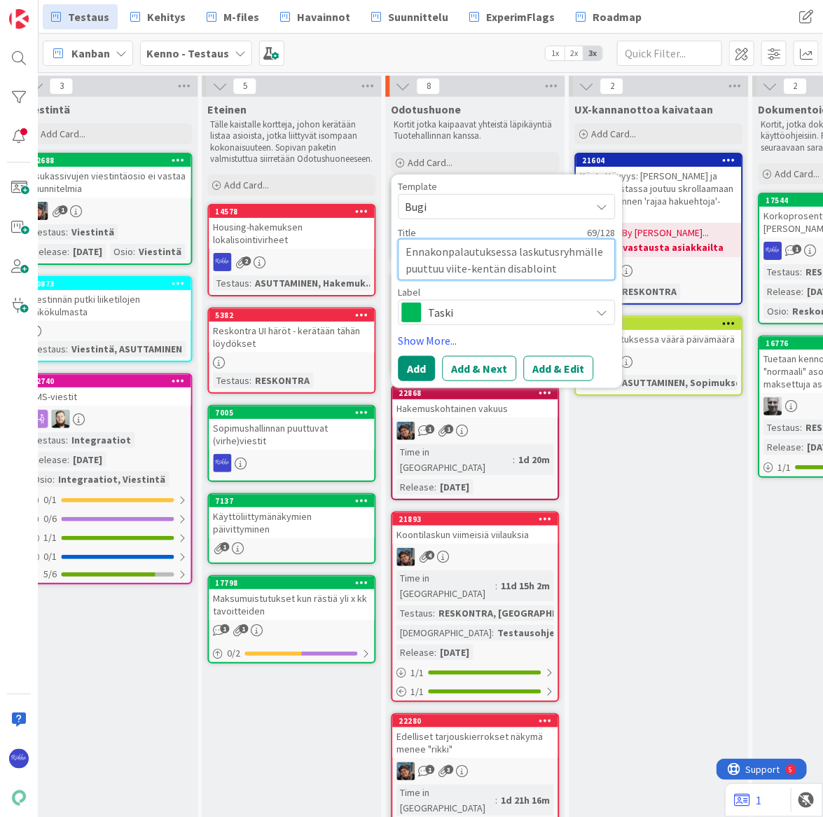
type textarea "Ennakonpalautuksessa laskutusryhmälle puuttuu viite-kentän disablointi"
type textarea "x"
type textarea "Ennakonpalautuksessa laskutusryhmälle puuttuu viite-kentän disablointi"
type textarea "x"
type textarea "Ennakonpalautuksessa laskutusryhmälle puuttuu viite-kentän disablointi p"
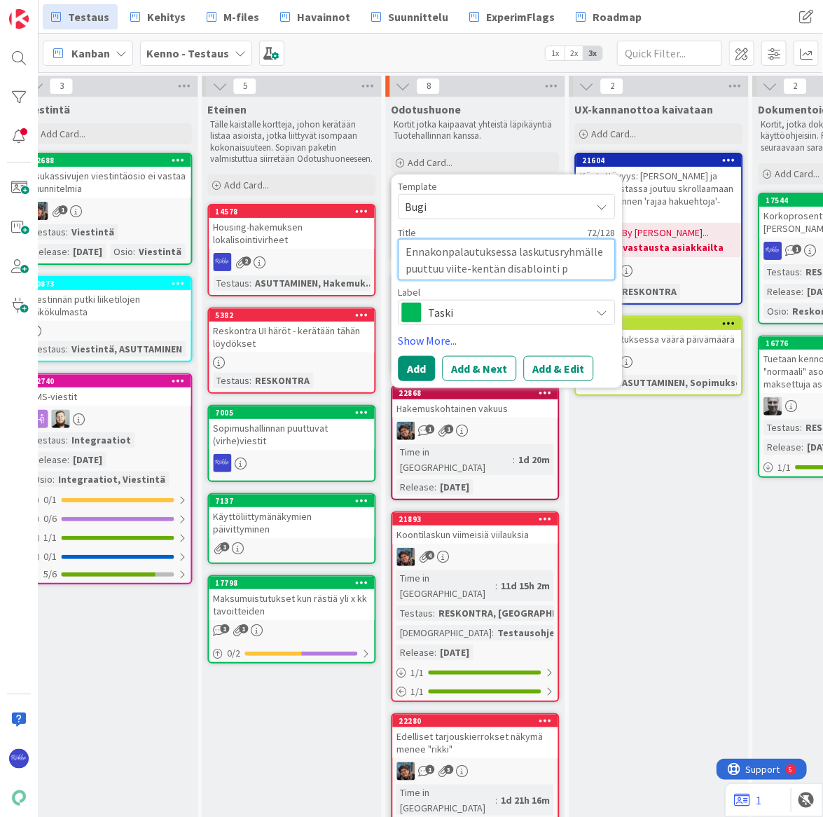
type textarea "x"
type textarea "Ennakonpalautuksessa laskutusryhmälle puuttuu viite-kentän disablointi pa"
type textarea "x"
type textarea "Ennakonpalautuksessa laskutusryhmälle puuttuu viite-kentän disablointi pai"
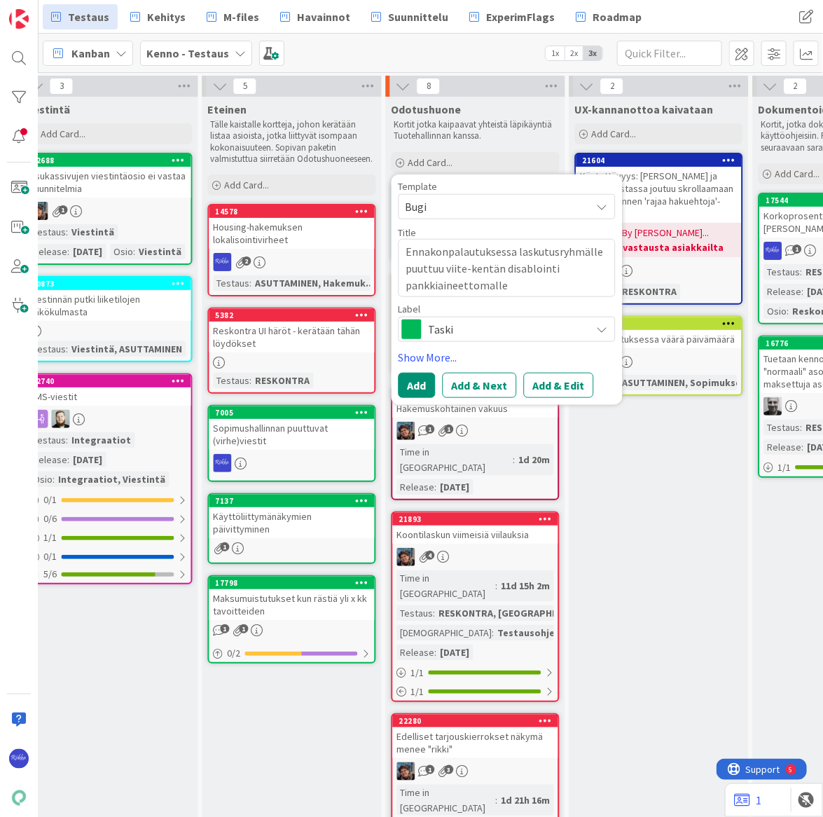
click at [558, 386] on button "Add & Edit" at bounding box center [559, 385] width 70 height 25
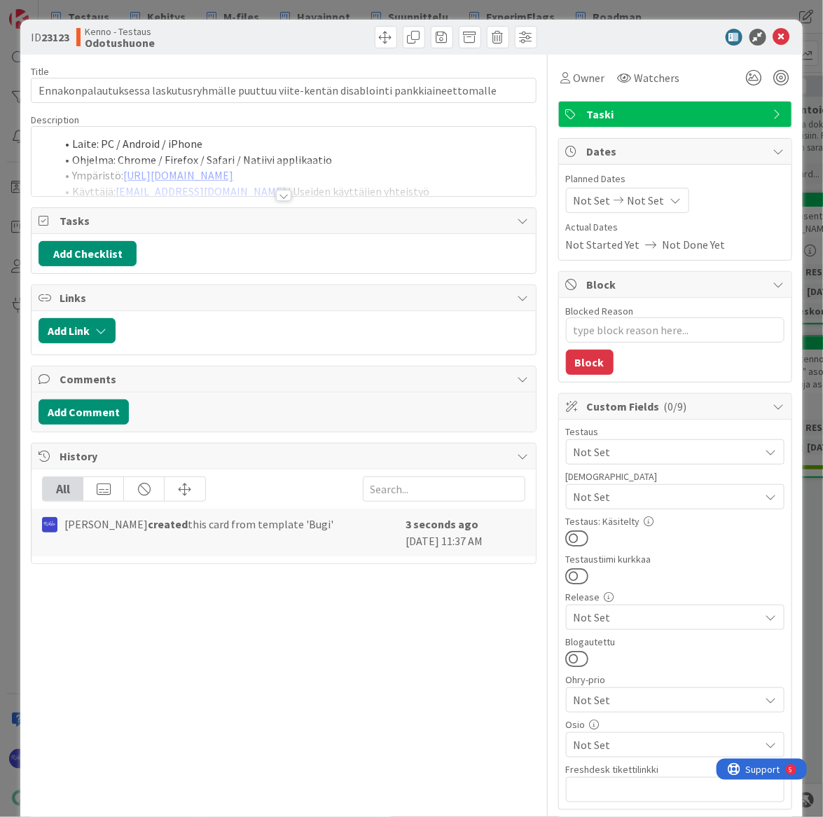
click at [655, 492] on span "Not Set" at bounding box center [667, 496] width 186 height 17
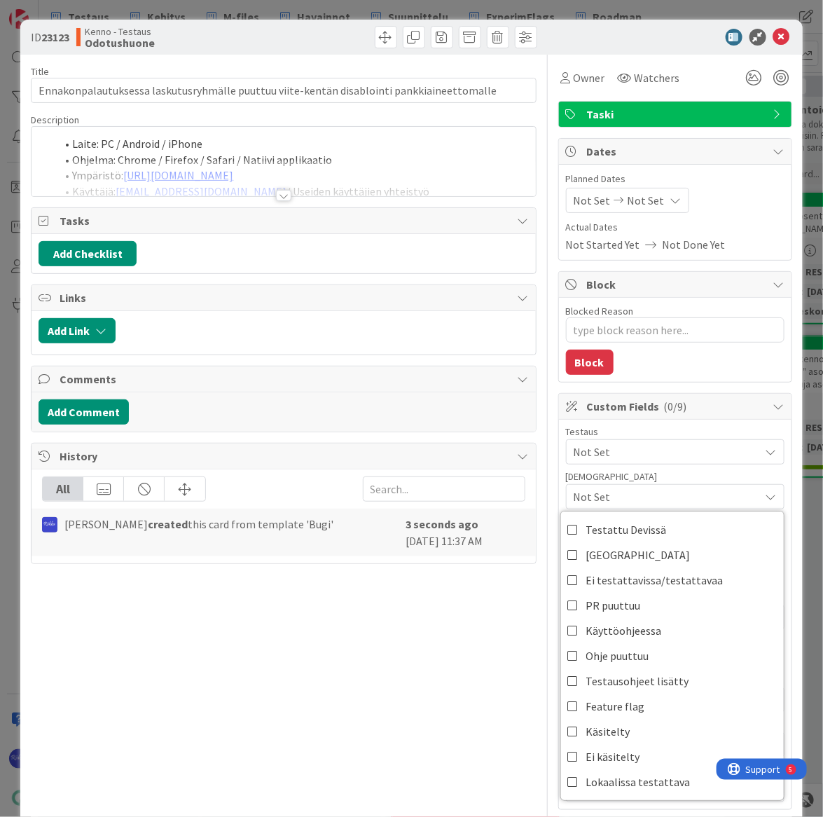
click at [655, 448] on span "Not Set" at bounding box center [667, 451] width 186 height 17
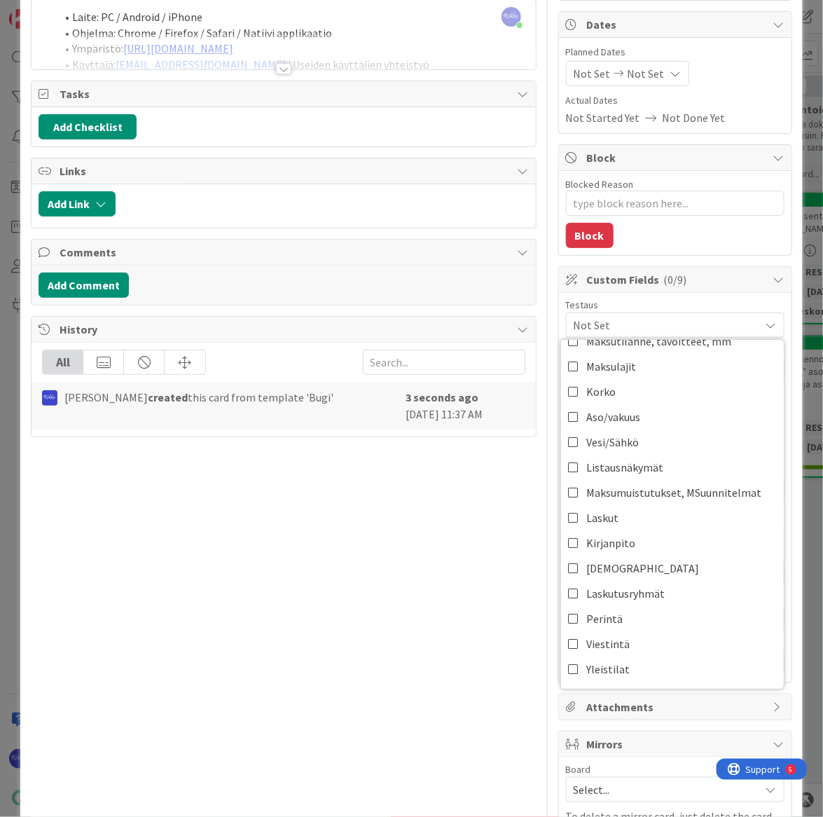
scroll to position [191, 0]
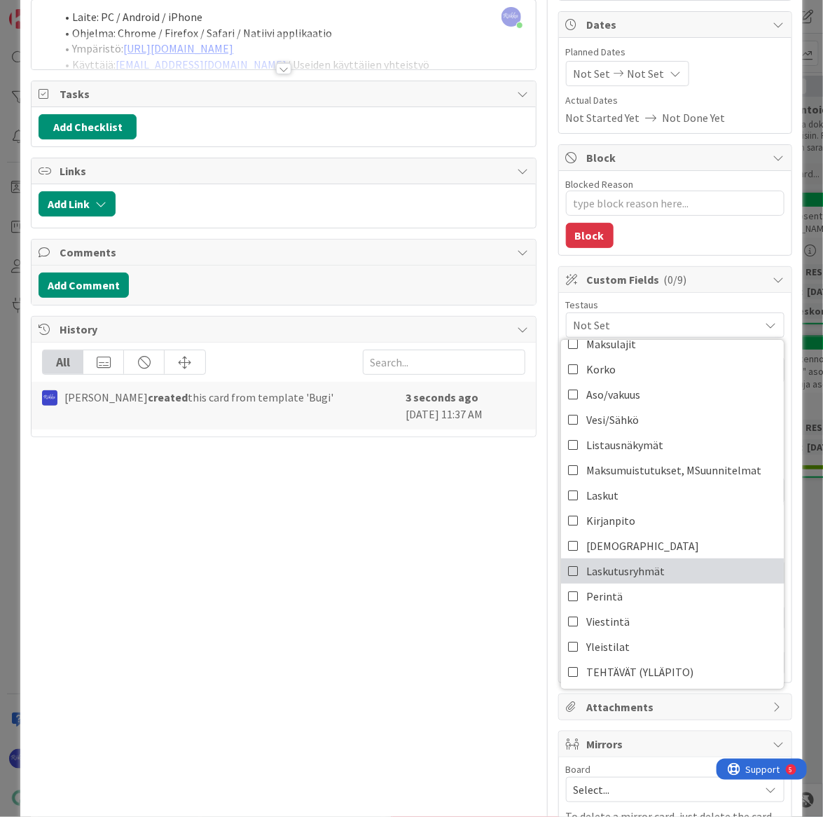
click at [630, 563] on span "Laskutusryhmät" at bounding box center [625, 570] width 78 height 21
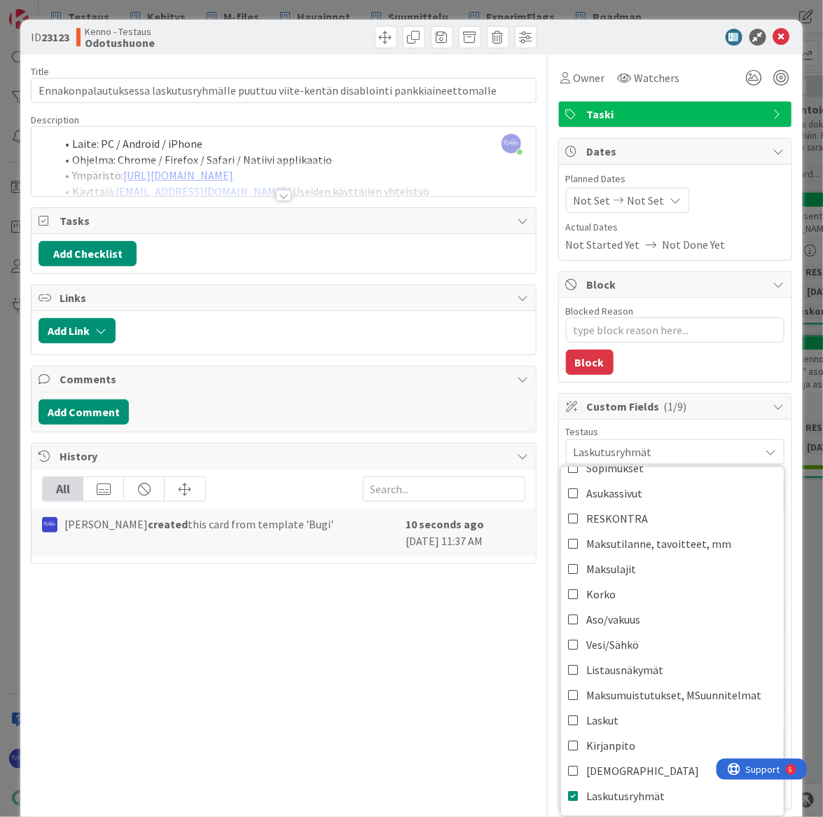
scroll to position [63, 0]
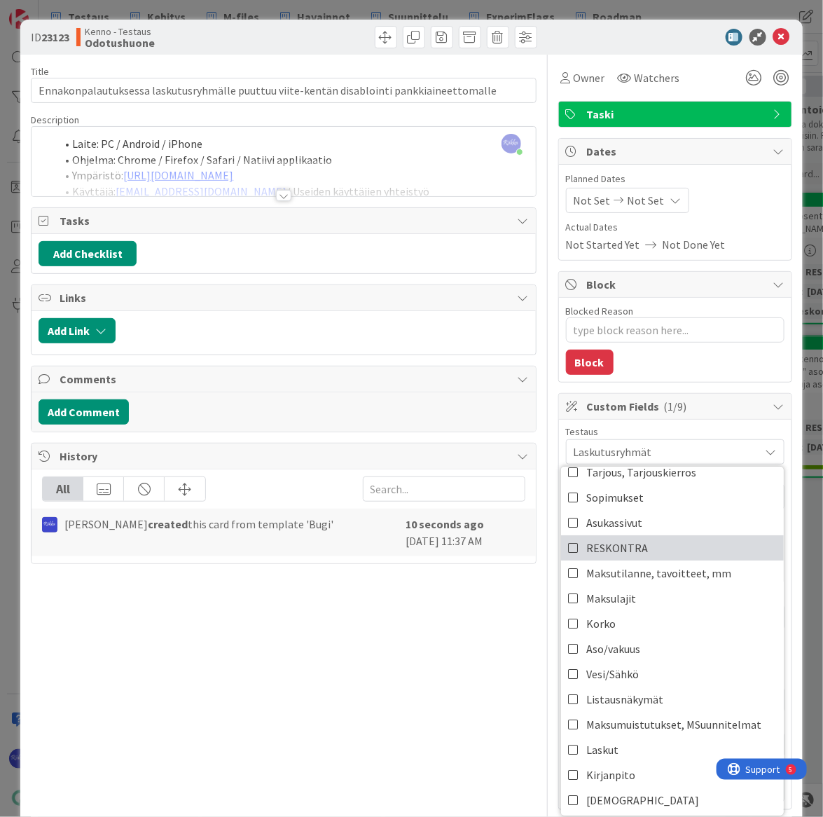
click at [658, 546] on link "RESKONTRA" at bounding box center [672, 547] width 223 height 25
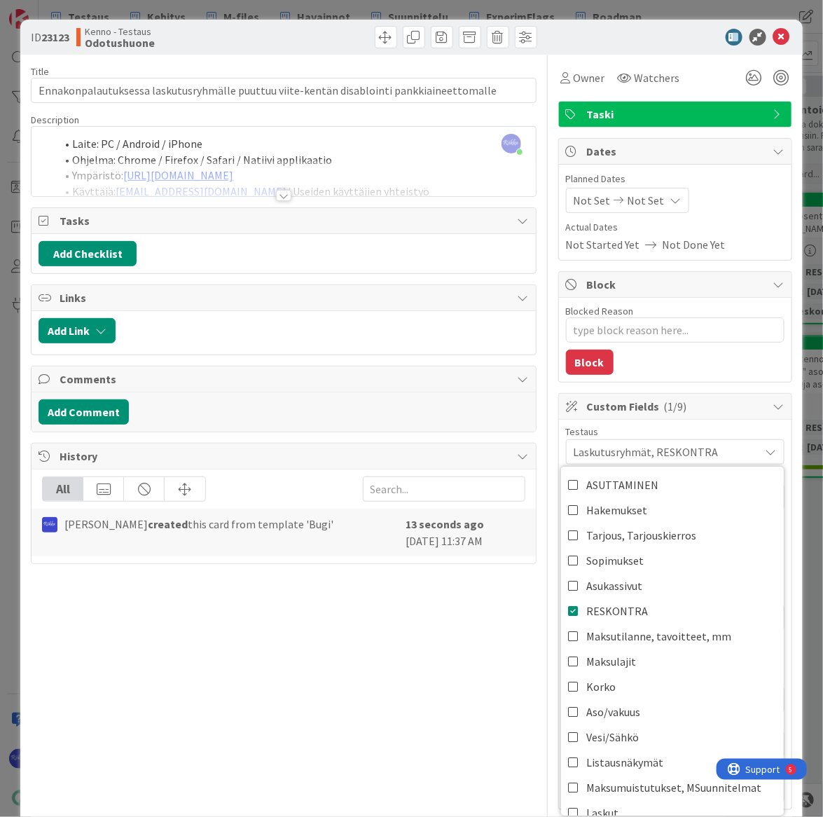
click at [281, 193] on div at bounding box center [283, 195] width 15 height 11
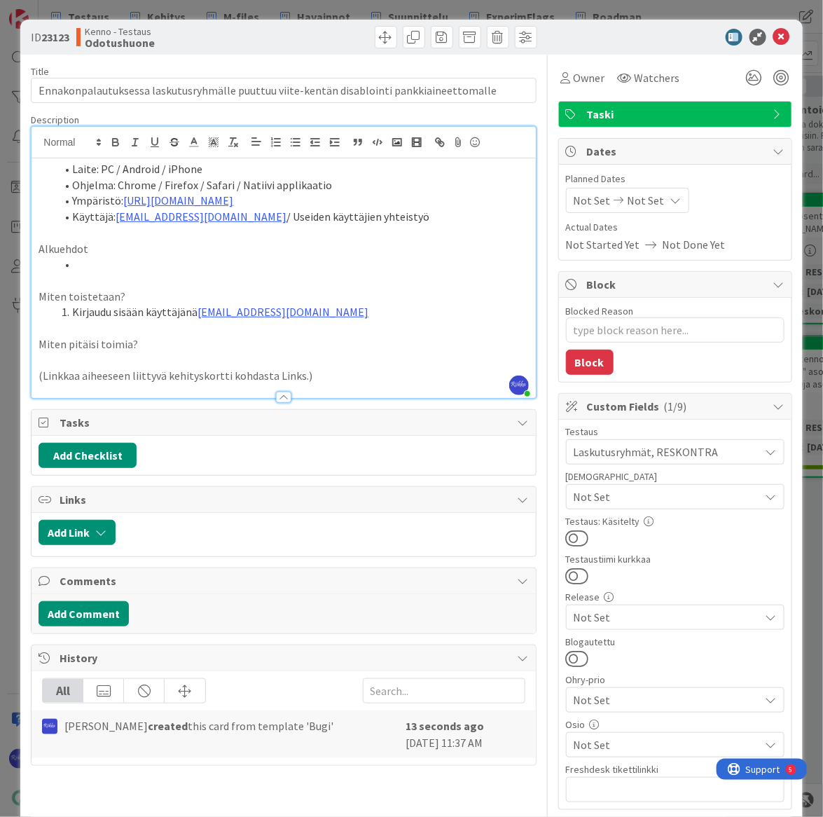
click at [109, 263] on li at bounding box center [291, 264] width 473 height 16
click at [363, 310] on li "Kirjaudu sisään käyttäjänä [EMAIL_ADDRESS][DOMAIN_NAME]" at bounding box center [291, 312] width 473 height 16
click at [310, 263] on li "Laskutusryhmä, jolla tavoitteita ja laskuja" at bounding box center [291, 264] width 473 height 16
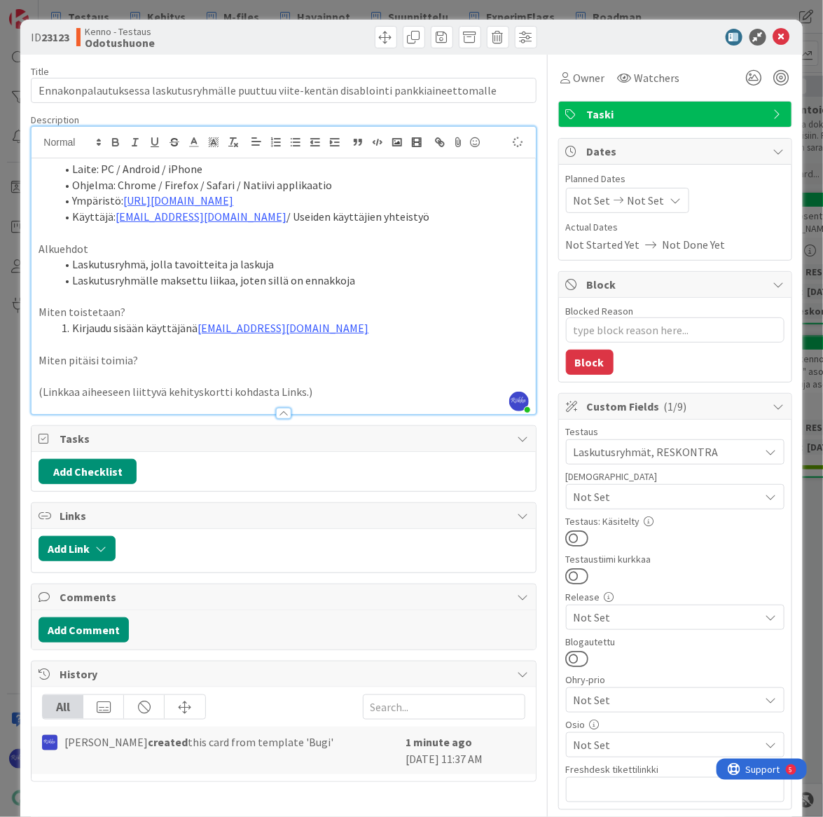
click at [352, 325] on li "Kirjaudu sisään käyttäjänä [EMAIL_ADDRESS][DOMAIN_NAME]" at bounding box center [291, 328] width 473 height 16
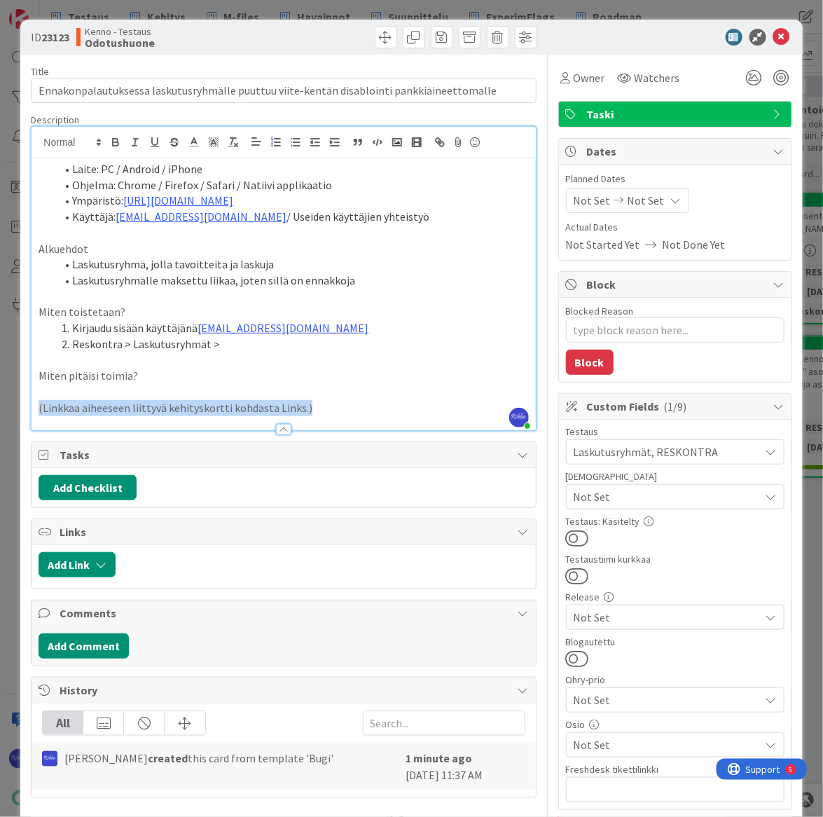
drag, startPoint x: 337, startPoint y: 405, endPoint x: 34, endPoint y: 413, distance: 302.7
click at [34, 413] on div "Laite: PC / Android / iPhone Ohjelma: Chrome / Firefox / Safari / Natiivi appli…" at bounding box center [284, 294] width 504 height 272
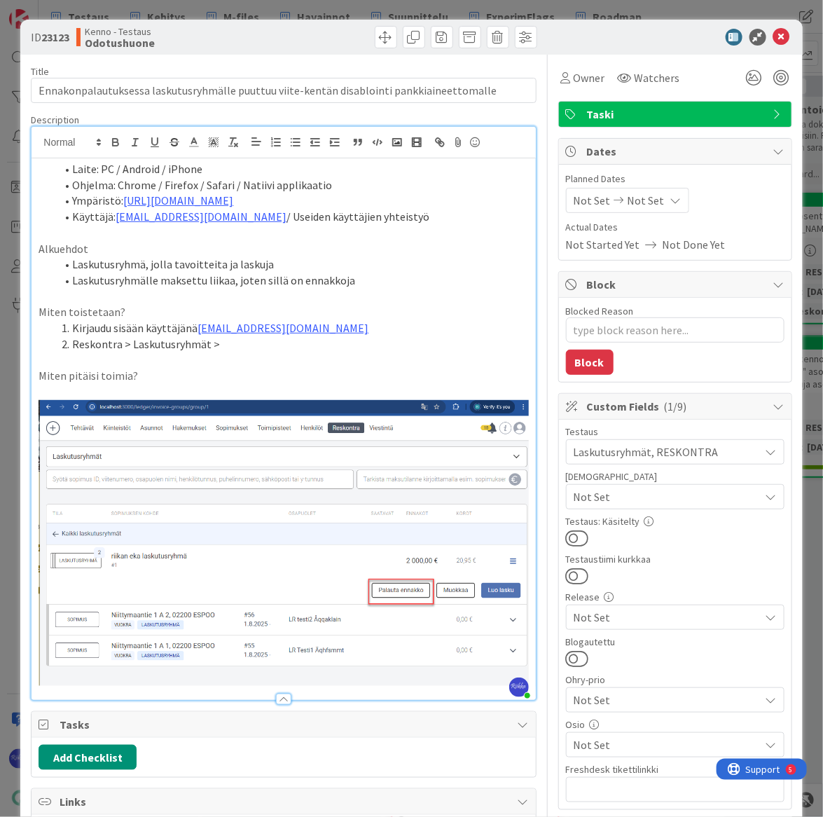
click at [240, 346] on li "Reskontra > Laskutusryhmät >" at bounding box center [291, 344] width 473 height 16
click at [244, 345] on li "Reskontra > Laskutusryhmät > [GEOGRAPHIC_DATA] ennakko" at bounding box center [291, 344] width 473 height 16
click at [63, 393] on p at bounding box center [284, 392] width 490 height 16
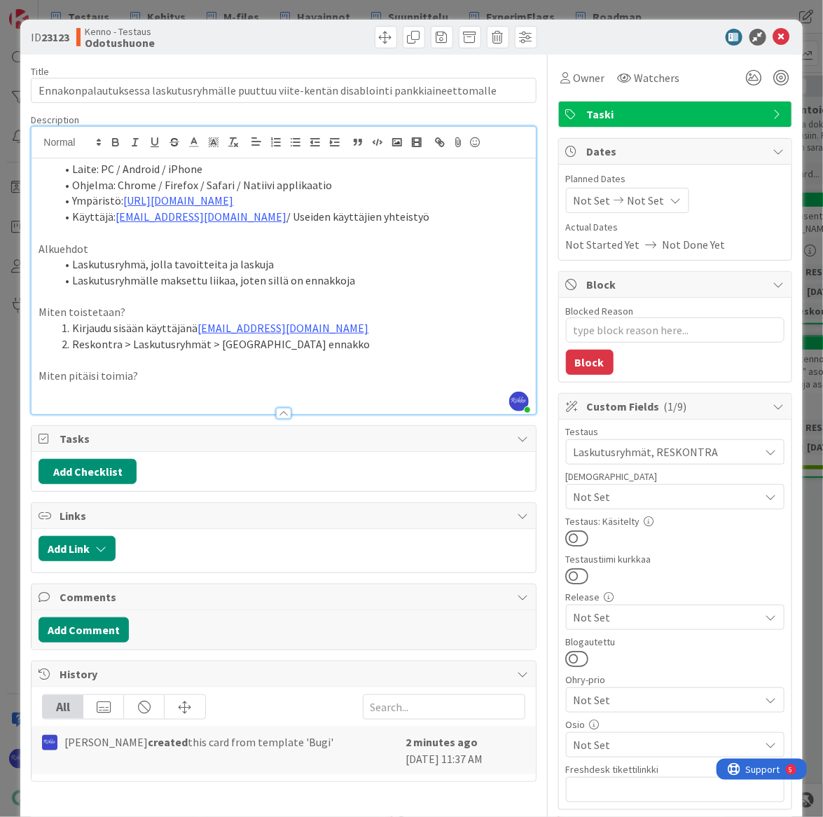
click at [57, 399] on div at bounding box center [284, 406] width 504 height 15
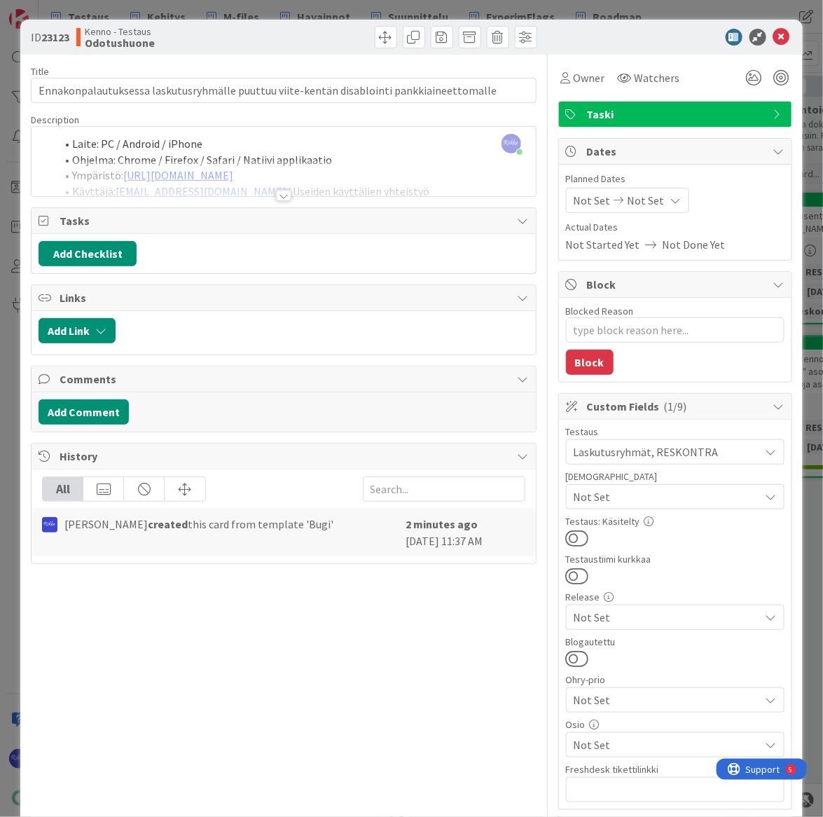
click at [279, 192] on div at bounding box center [283, 195] width 15 height 11
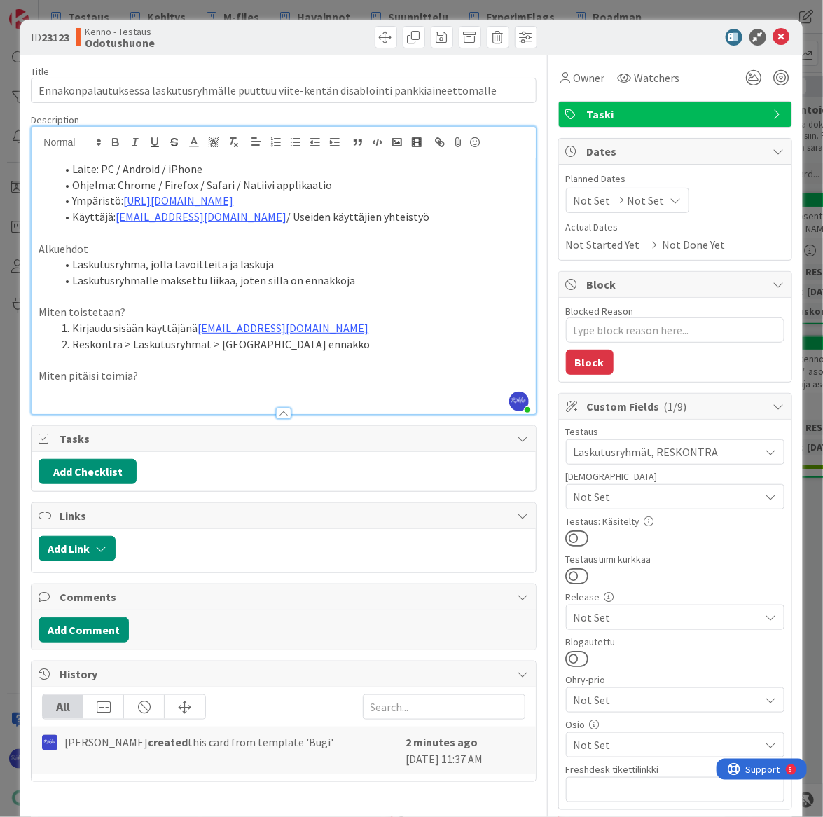
click at [167, 376] on p "Miten pitäisi toimia?" at bounding box center [284, 376] width 490 height 16
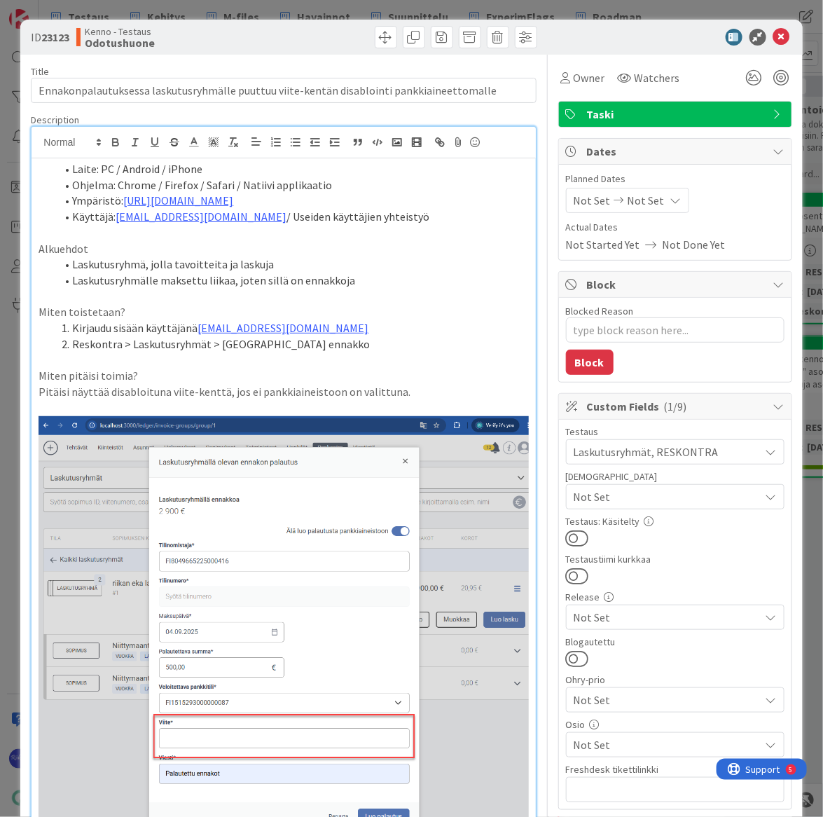
drag, startPoint x: 390, startPoint y: 224, endPoint x: 400, endPoint y: 226, distance: 10.0
click at [390, 224] on li "Käyttäjä: [EMAIL_ADDRESS][DOMAIN_NAME] / Useiden käyttäjien yhteistyö" at bounding box center [291, 217] width 473 height 16
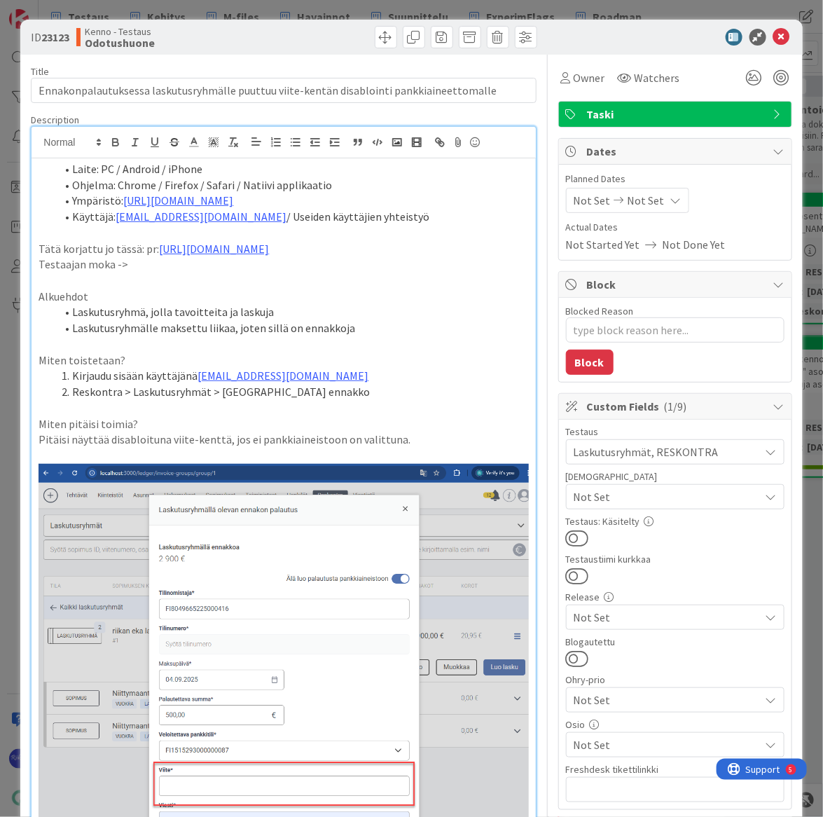
click at [87, 268] on p "Testaajan moka ->" at bounding box center [284, 264] width 490 height 16
click at [232, 265] on p "Testaajan oikolukumoka ->" at bounding box center [284, 264] width 490 height 16
click at [405, 245] on p "Tätä korjattu jo tässä: pr: [URL][DOMAIN_NAME]" at bounding box center [284, 249] width 490 height 16
click at [196, 266] on p "Testaajan oikolukumoka ->" at bounding box center [284, 264] width 490 height 16
drag, startPoint x: 376, startPoint y: 265, endPoint x: 480, endPoint y: 265, distance: 104.4
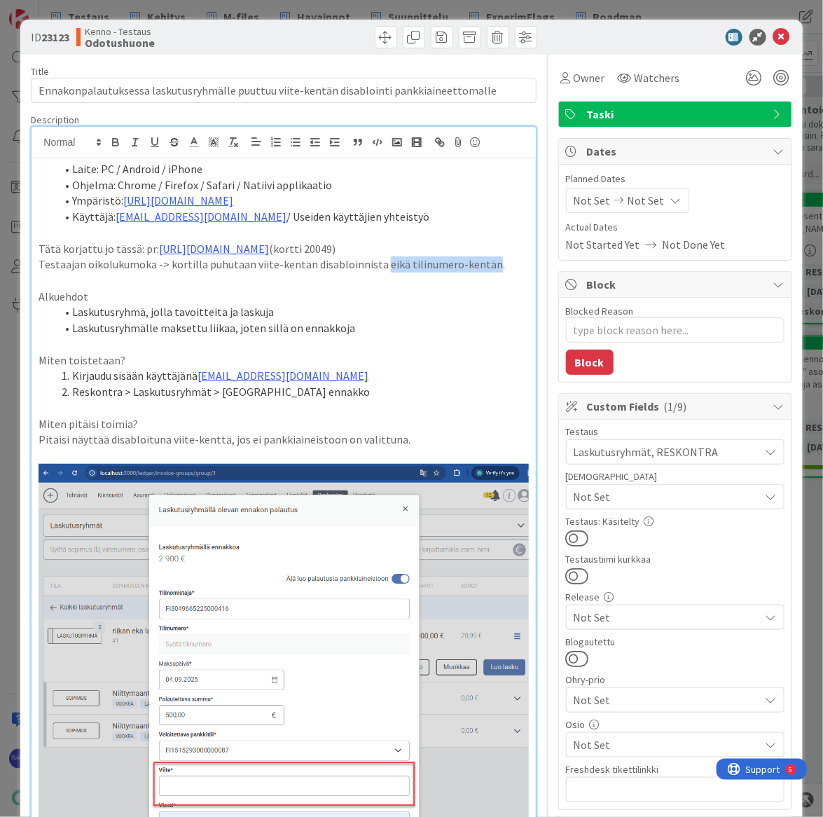
click at [480, 265] on p "Testaajan oikolukumoka -> kortilla puhutaan viite-kentän disabloinnista eikä ti…" at bounding box center [284, 264] width 490 height 16
click at [307, 261] on p "Testaajan oikolukumoka -> kortilla puhutaan viite-kentän disabloinnista ." at bounding box center [284, 264] width 490 height 16
click at [488, 264] on p "Testaajan oikolukumoka -> kortilla puhutaan viite-kentän eikä tilinumero-kentän…" at bounding box center [284, 264] width 490 height 16
click at [35, 266] on div "Laite: PC / Android / iPhone Ohjelma: Chrome / Firefox / Safari / Natiivi appli…" at bounding box center [284, 524] width 504 height 733
click at [490, 265] on p "(Testaajan oikolukumoka -> kortilla puhutaan viite-kentän eikä tilinumero-kentä…" at bounding box center [284, 264] width 490 height 16
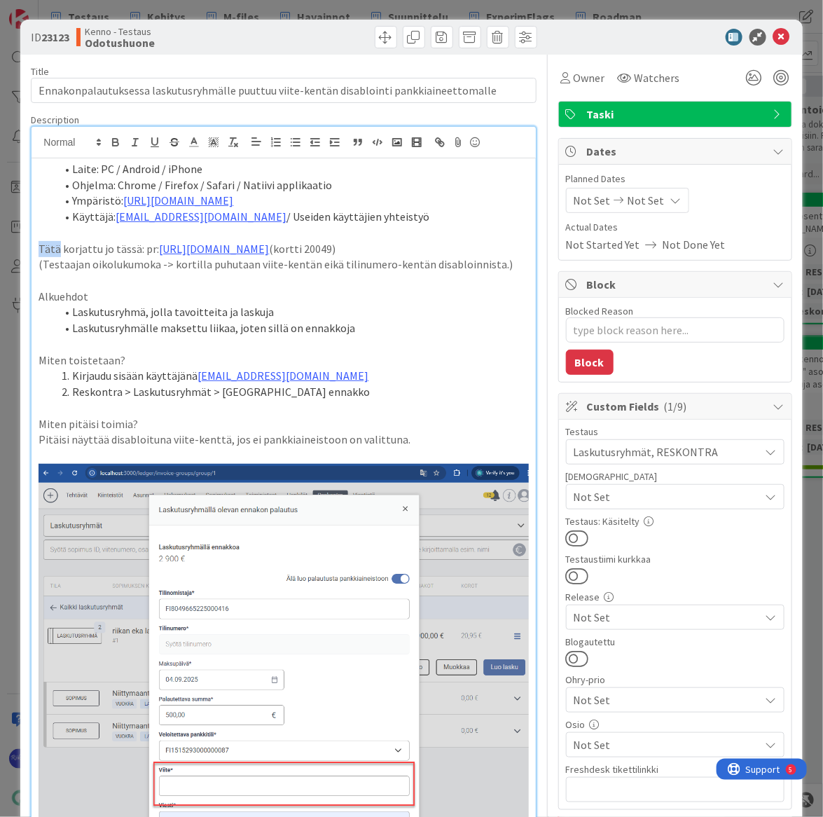
drag, startPoint x: 58, startPoint y: 245, endPoint x: 39, endPoint y: 242, distance: 19.2
click at [39, 242] on p "Tätä korjattu jo tässä: pr: [URL][DOMAIN_NAME] (kortti 20049)" at bounding box center [284, 249] width 490 height 16
